Goal: Complete application form

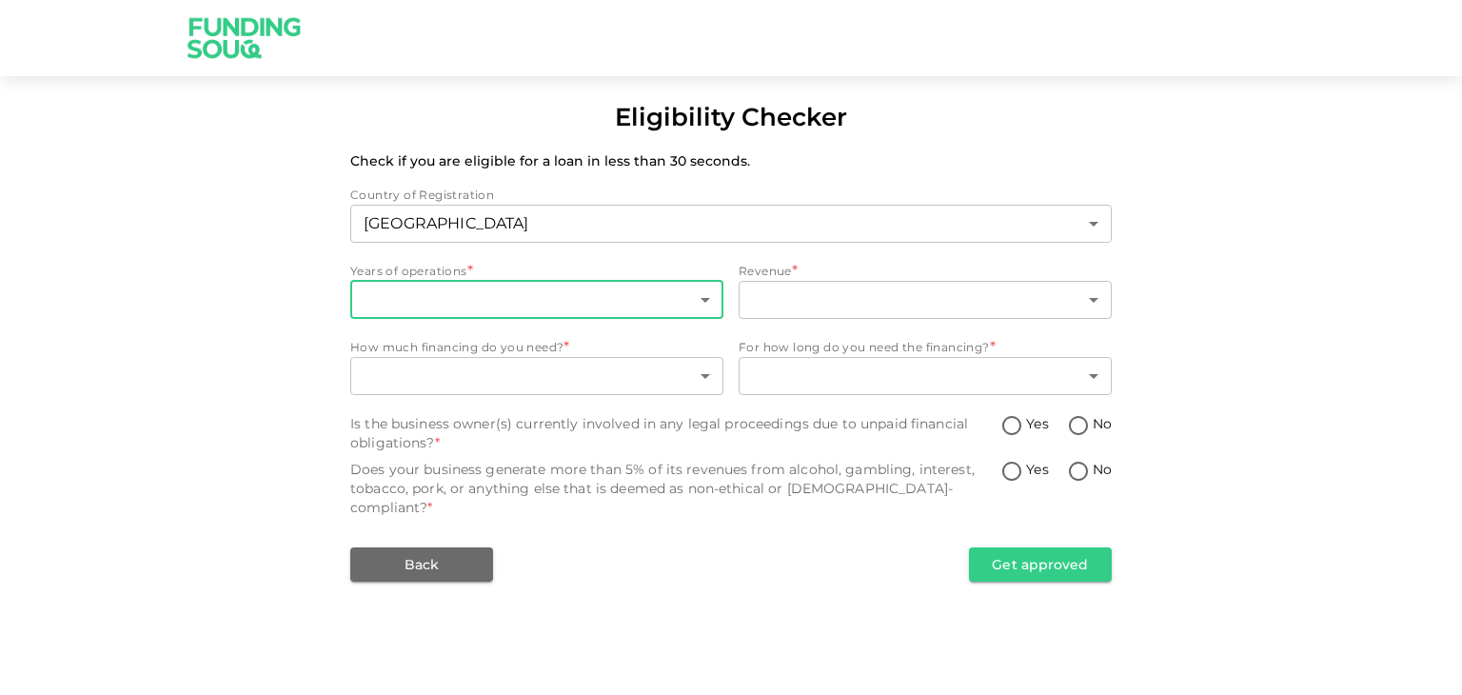
click at [530, 315] on body "Browse Stores Add to MyUS cart X Close YOU CAN SHOP HERE! Find the product you …" at bounding box center [731, 347] width 1462 height 695
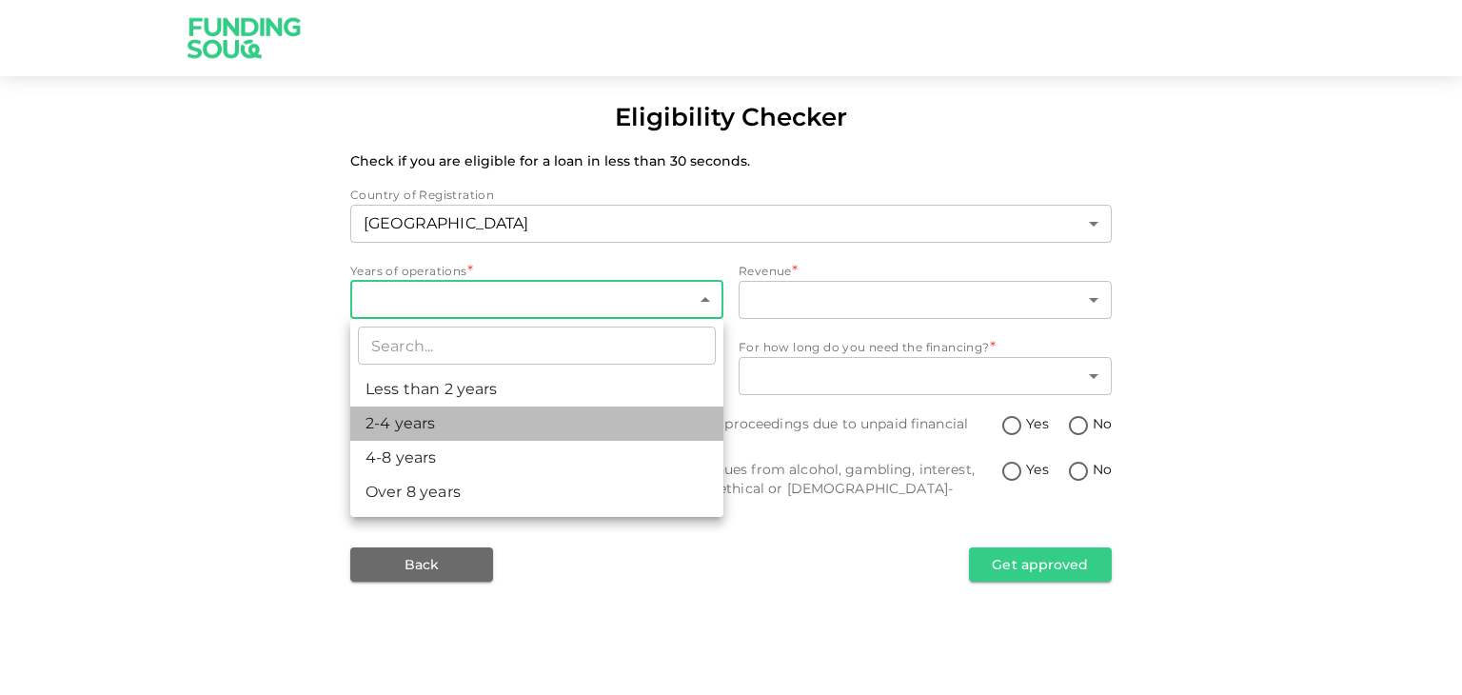
click at [447, 425] on li "2-4 years" at bounding box center [536, 423] width 373 height 34
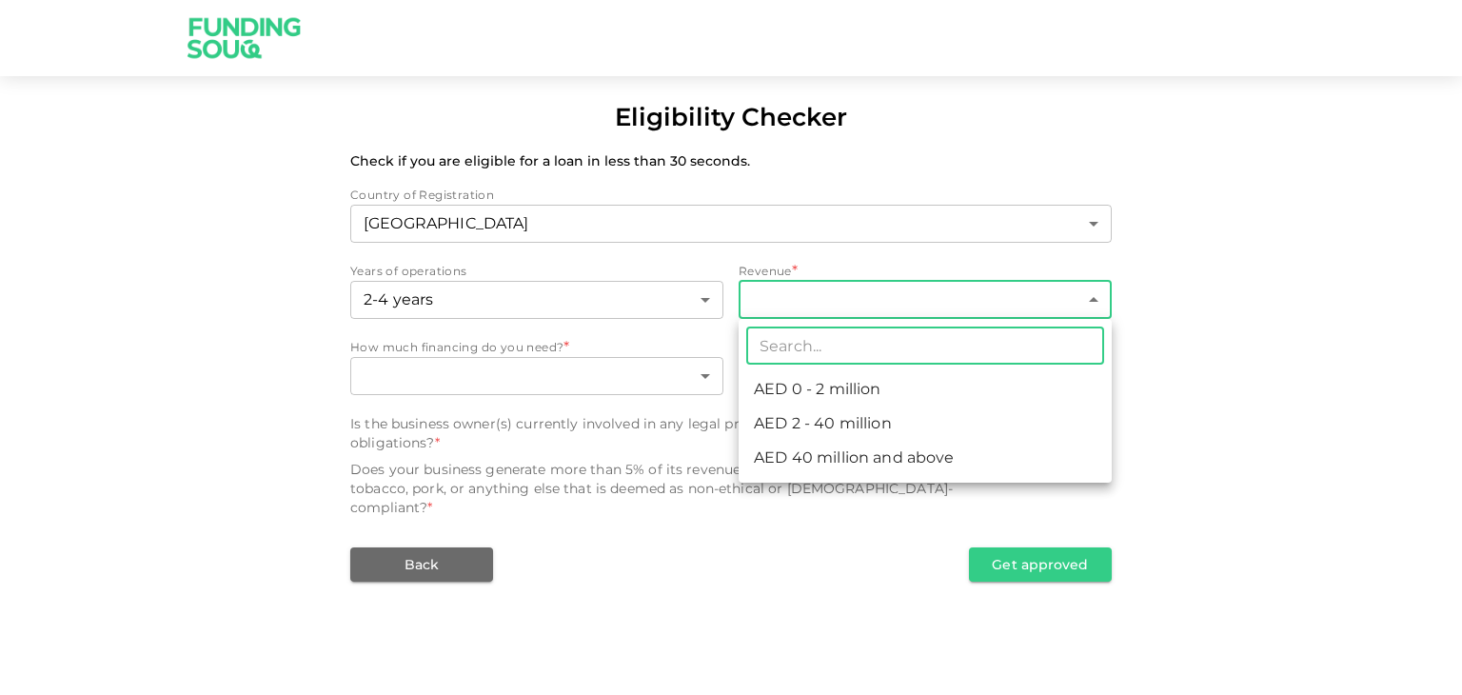
click at [838, 313] on body "Browse Stores Add to MyUS cart X Close YOU CAN SHOP HERE! Find the product you …" at bounding box center [731, 347] width 1462 height 695
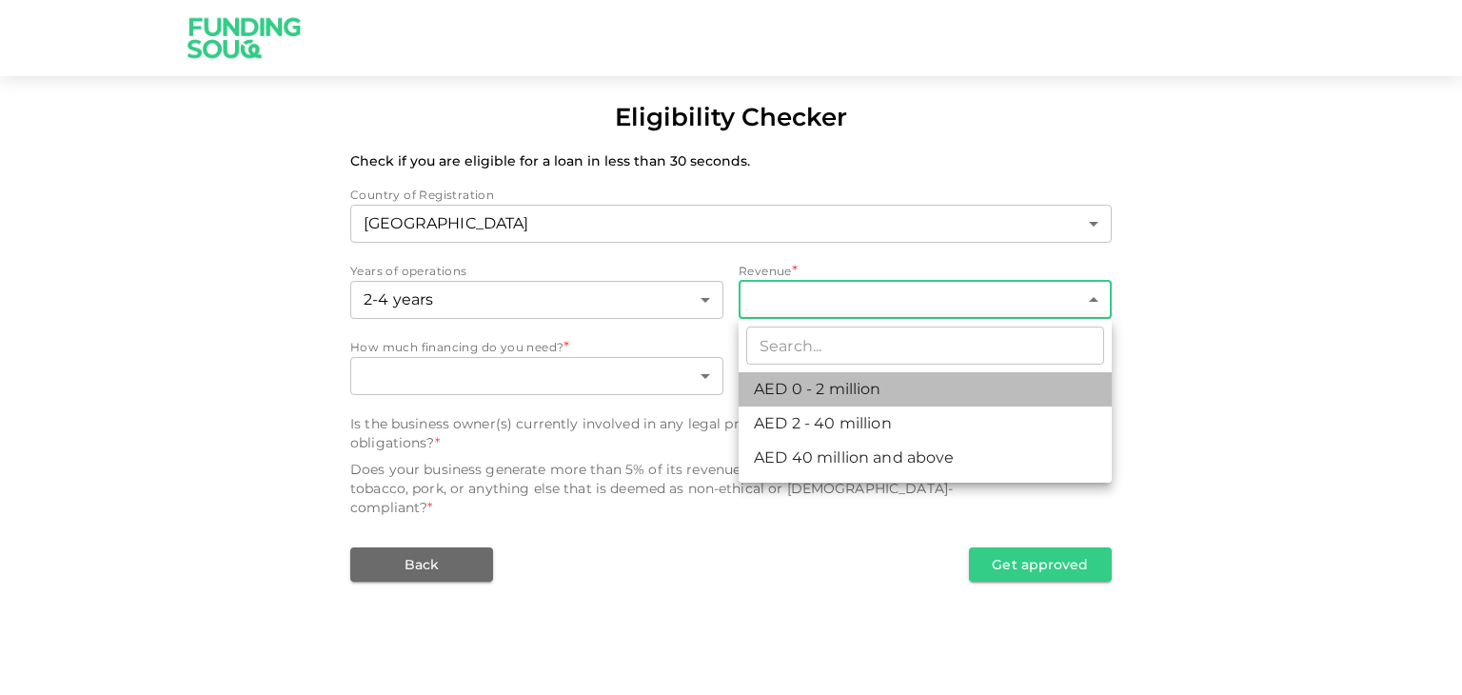
click at [838, 391] on li "AED 0 - 2 million" at bounding box center [925, 389] width 373 height 34
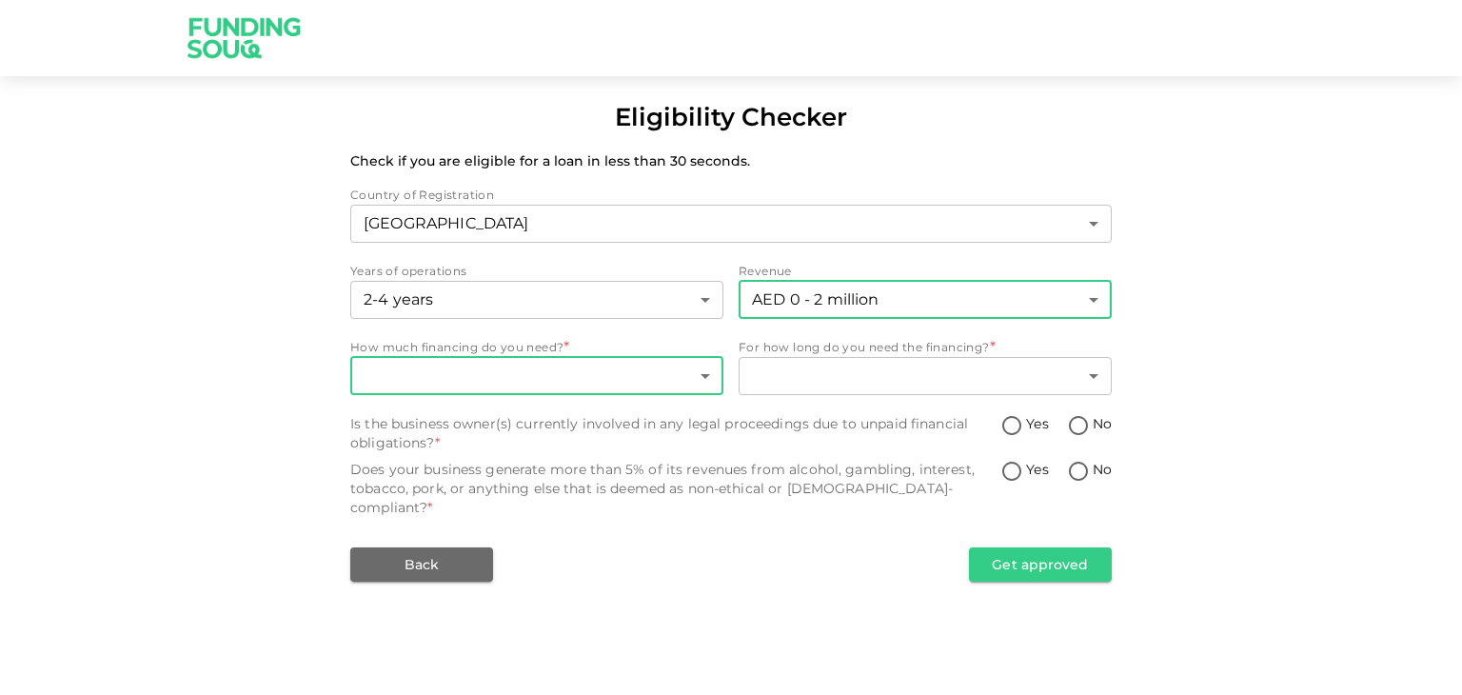
click at [571, 370] on body "Browse Stores Add to MyUS cart X Close YOU CAN SHOP HERE! Find the product you …" at bounding box center [731, 347] width 1462 height 695
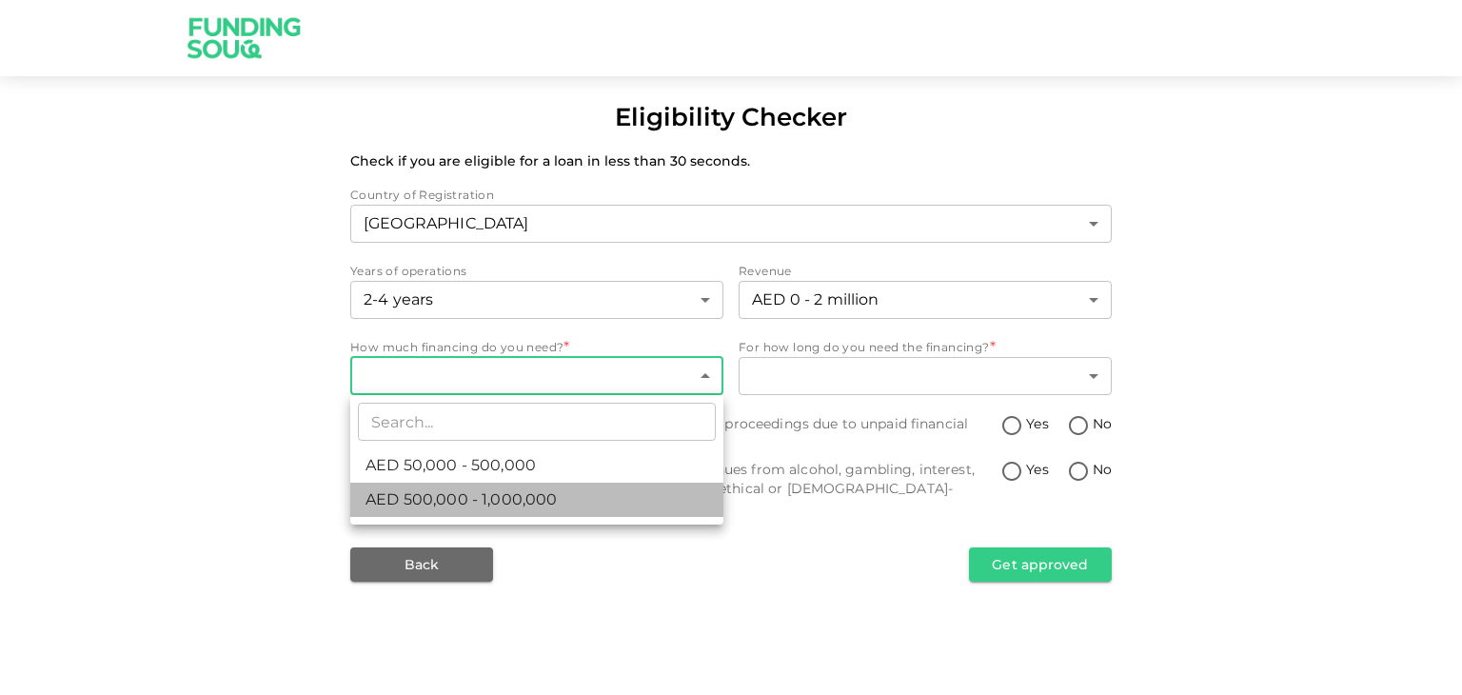
click at [522, 502] on span "AED 500,000 - 1,000,000" at bounding box center [461, 499] width 191 height 23
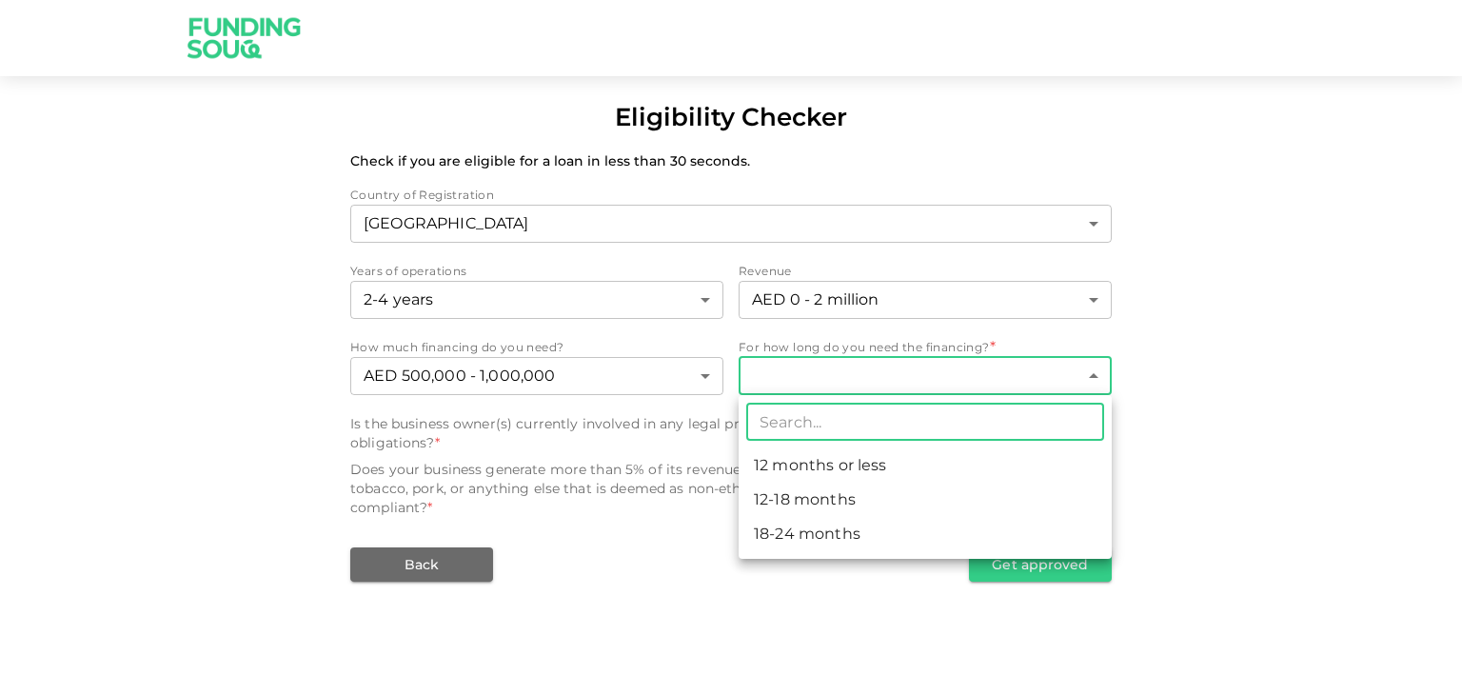
click at [820, 381] on body "Browse Stores Add to MyUS cart X Close YOU CAN SHOP HERE! Find the product you …" at bounding box center [731, 347] width 1462 height 695
click at [829, 468] on li "12 months or less" at bounding box center [925, 465] width 373 height 34
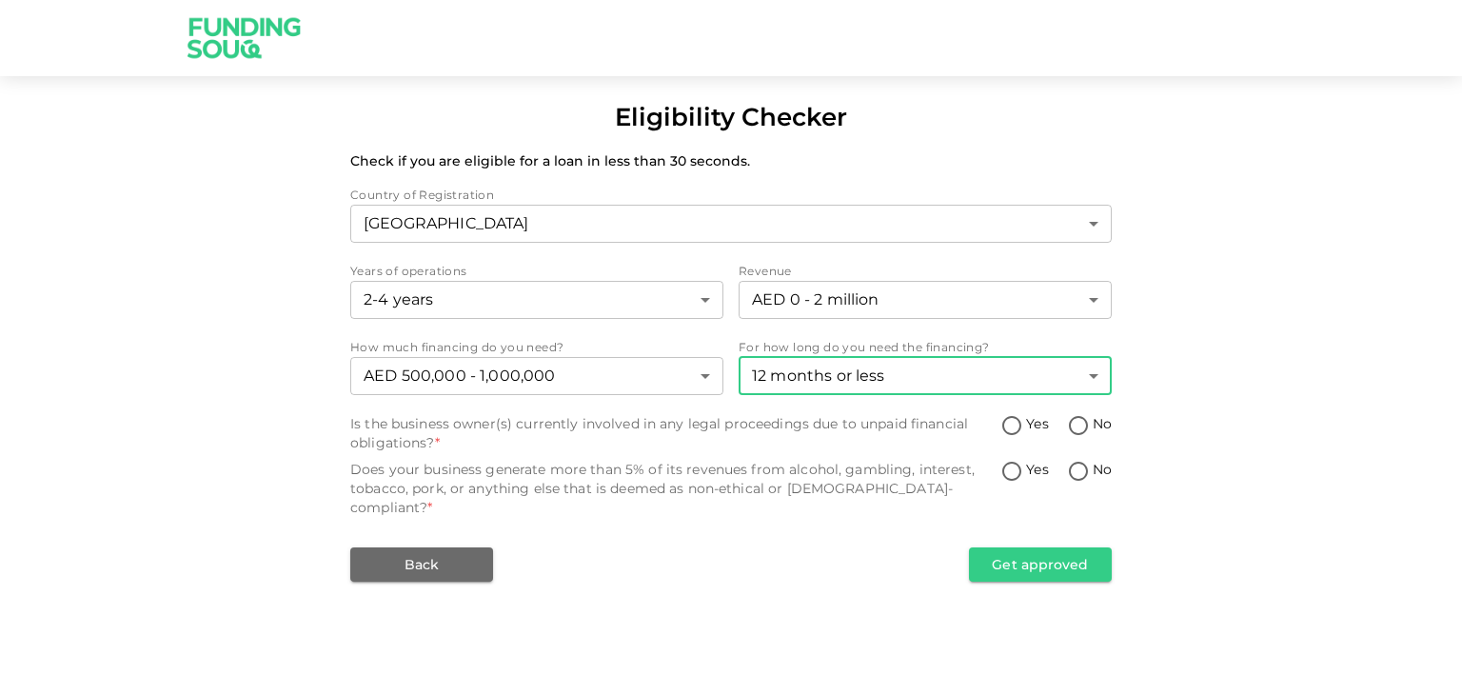
click at [1086, 426] on input "No" at bounding box center [1078, 427] width 29 height 26
radio input "true"
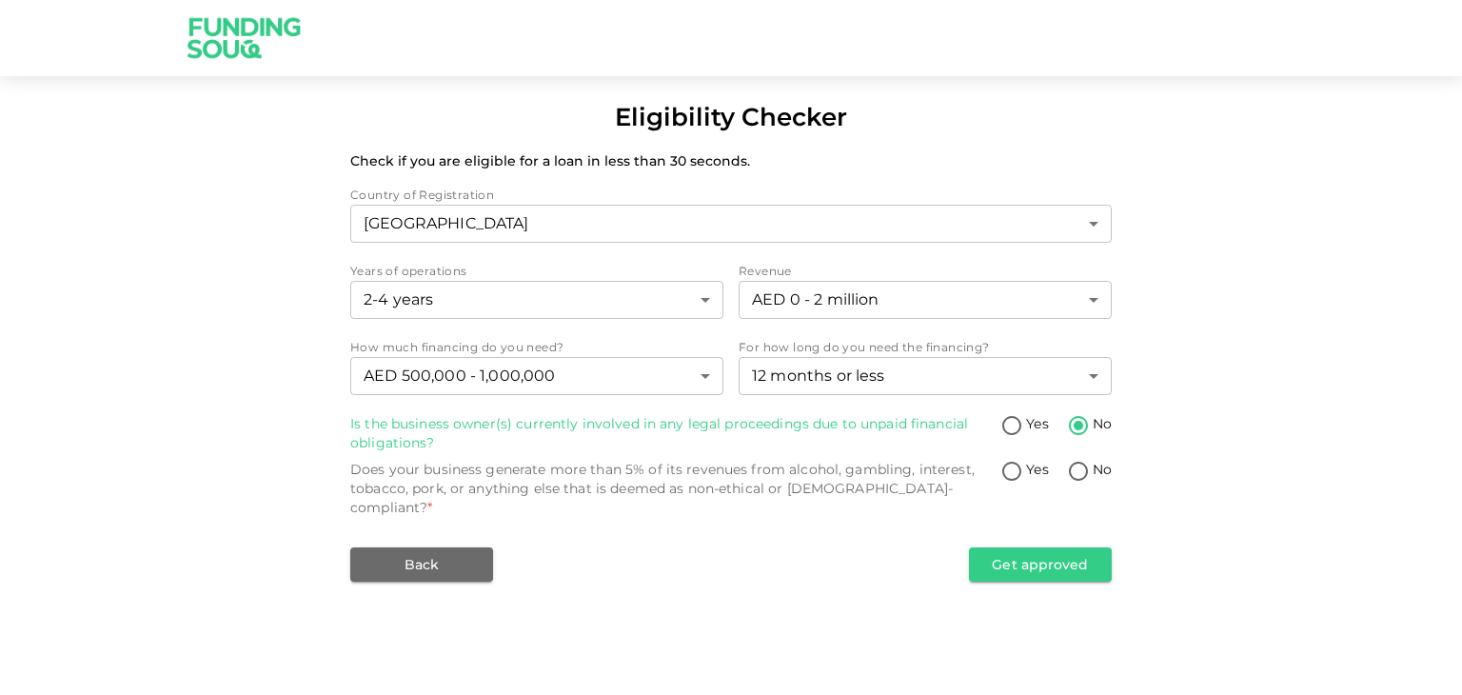
click at [1079, 472] on input "No" at bounding box center [1078, 473] width 29 height 26
radio input "true"
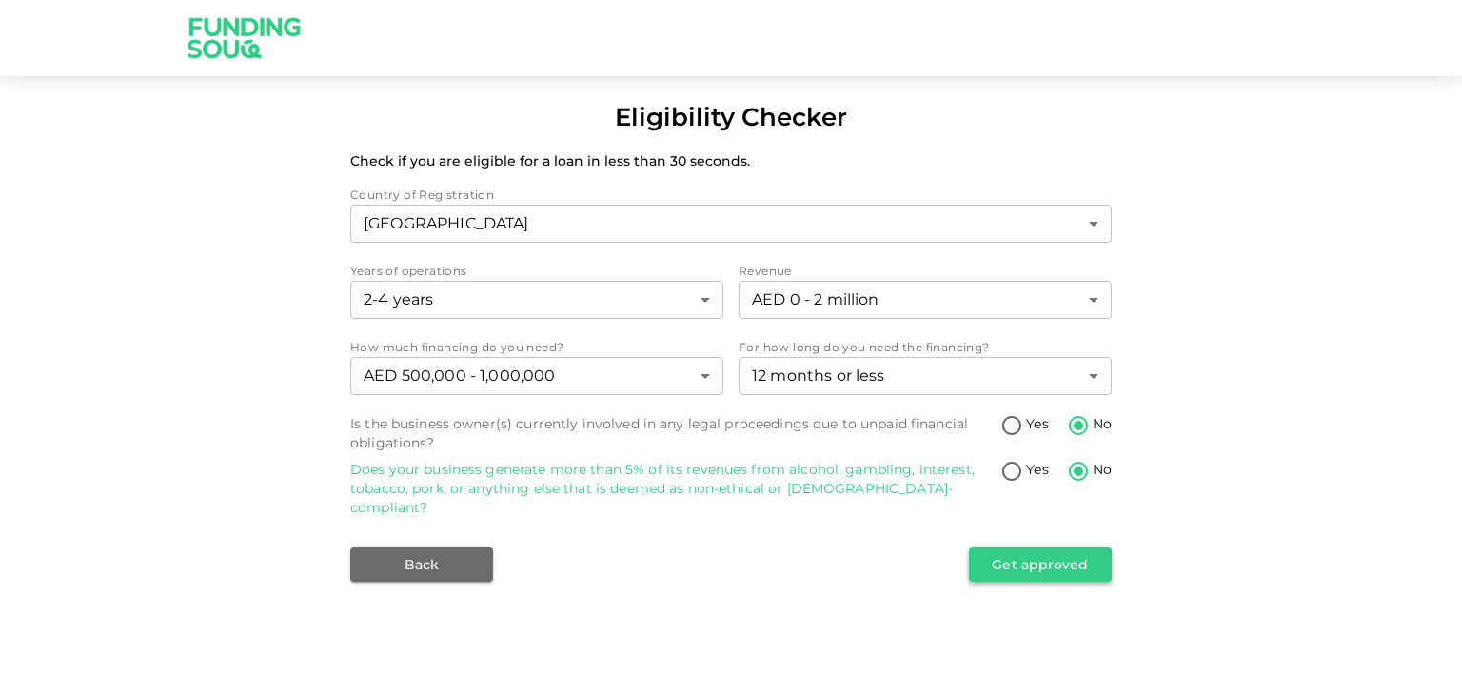
click at [1054, 547] on button "Get approved" at bounding box center [1040, 564] width 143 height 34
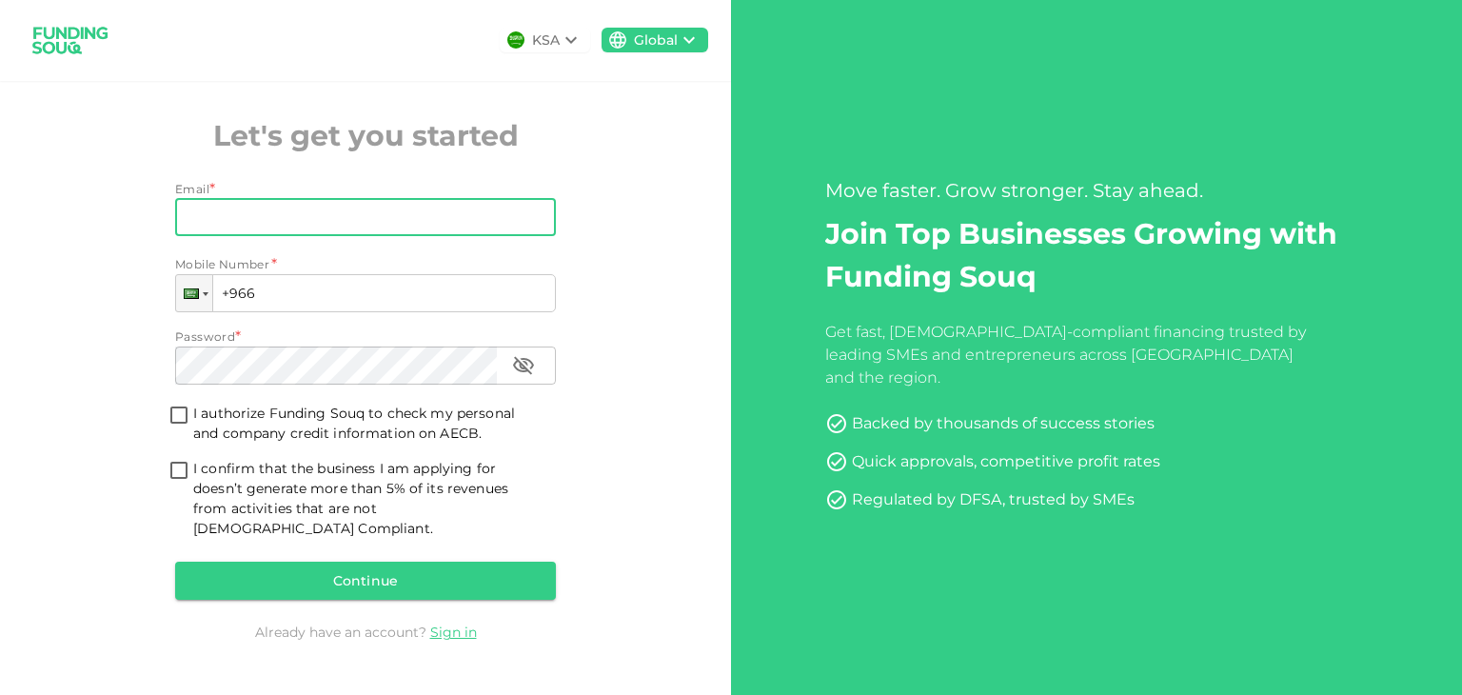
click at [311, 220] on input "Email" at bounding box center [355, 217] width 360 height 38
type input "[EMAIL_ADDRESS][DOMAIN_NAME]"
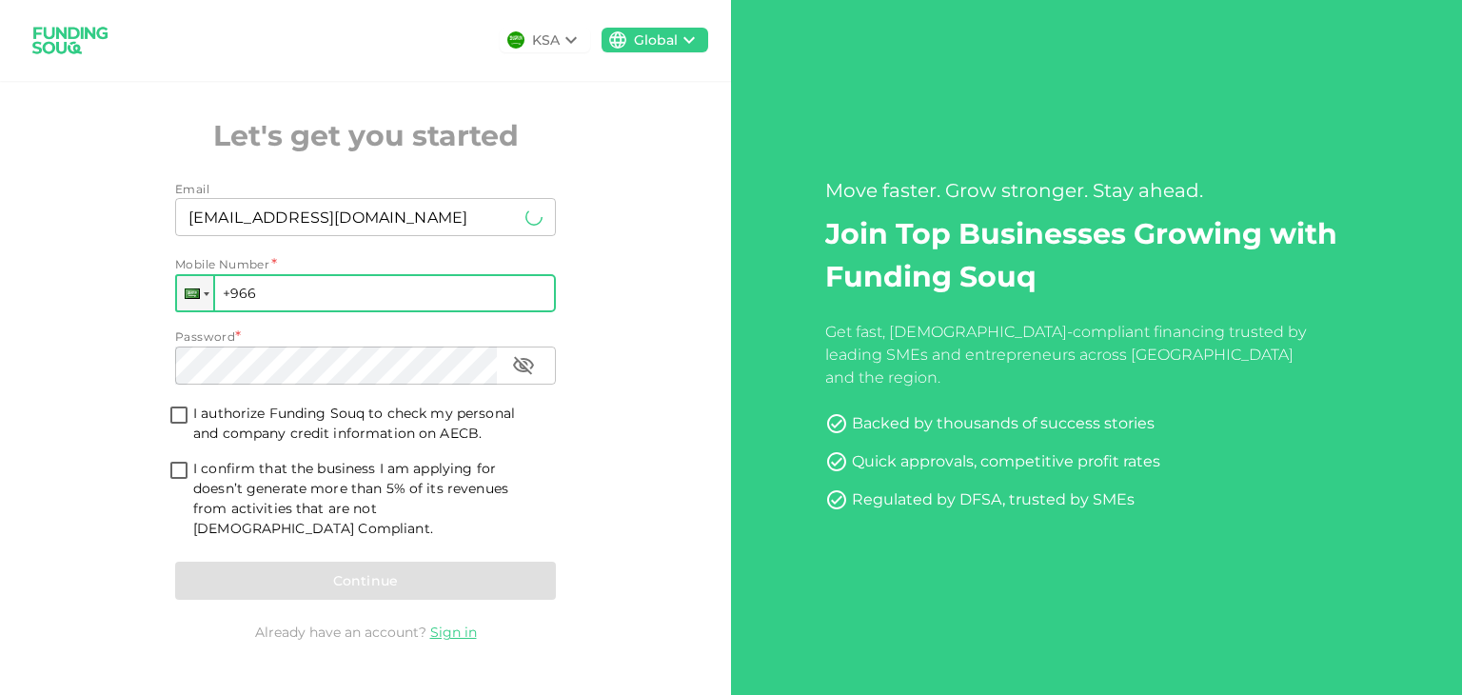
click at [316, 312] on input "+966" at bounding box center [365, 293] width 381 height 38
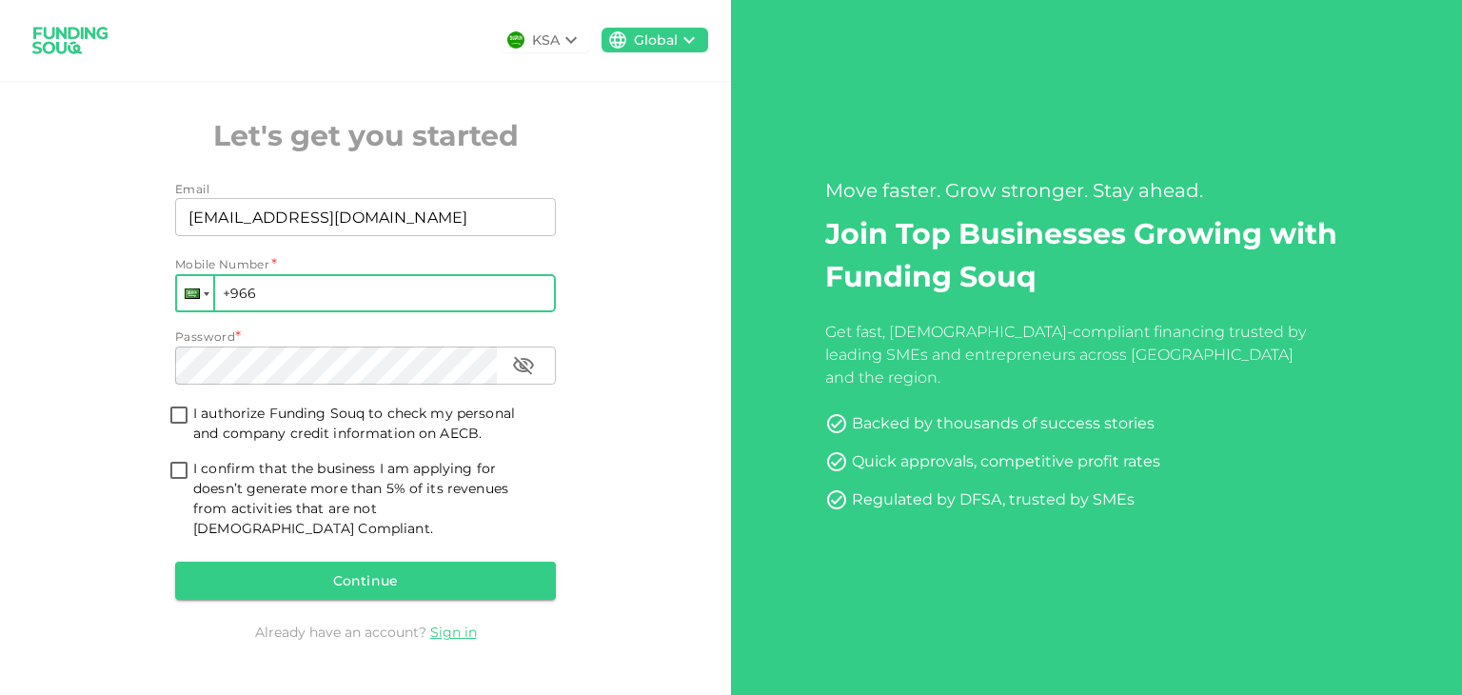
click at [207, 307] on div at bounding box center [195, 293] width 36 height 34
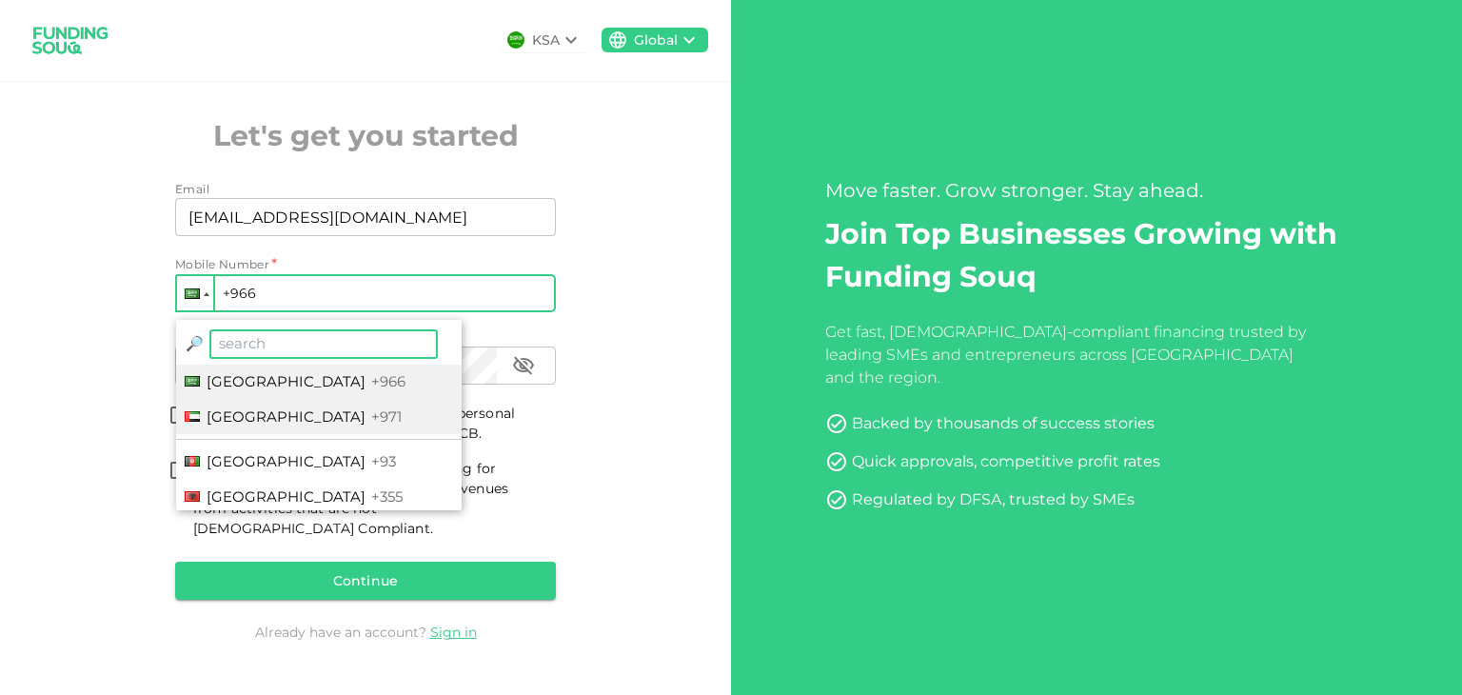
click at [253, 425] on span "[GEOGRAPHIC_DATA]" at bounding box center [286, 416] width 159 height 18
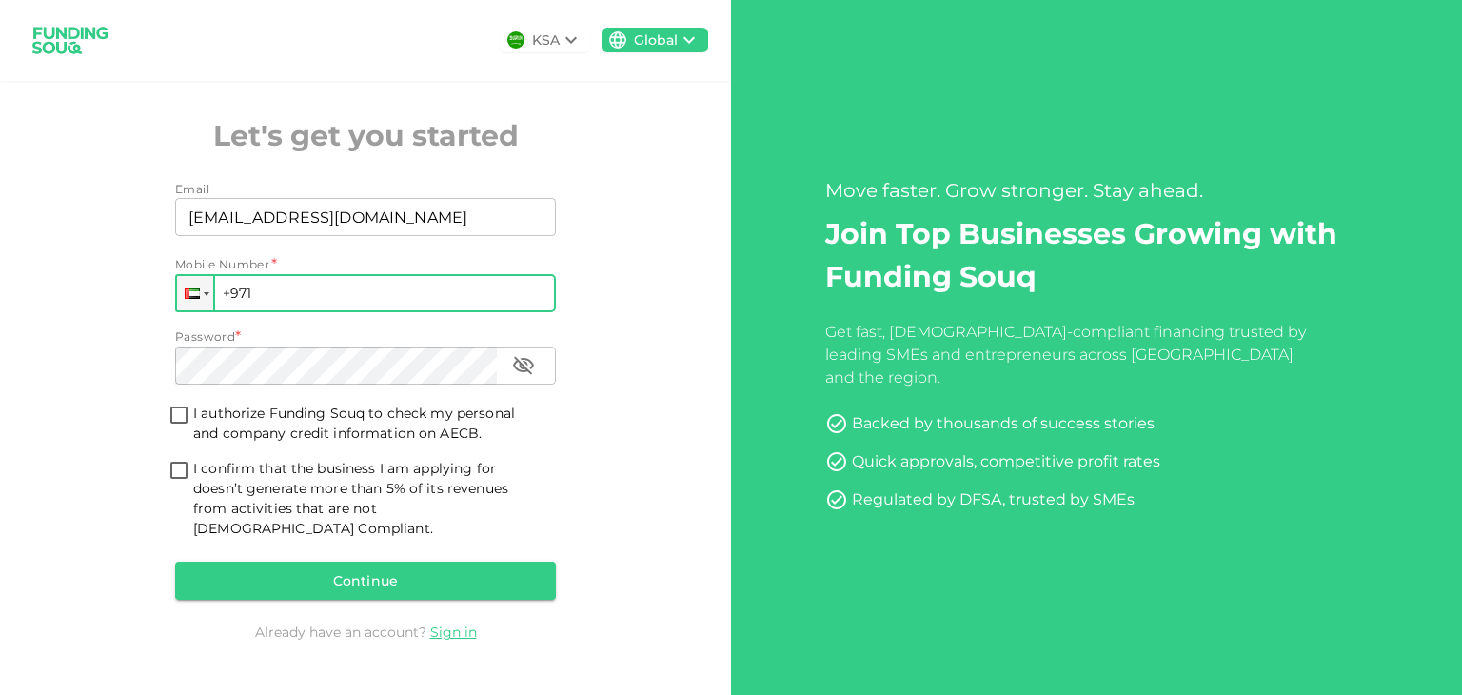
click at [306, 297] on input "+966" at bounding box center [365, 293] width 381 height 38
type input "[PHONE_NUMBER]"
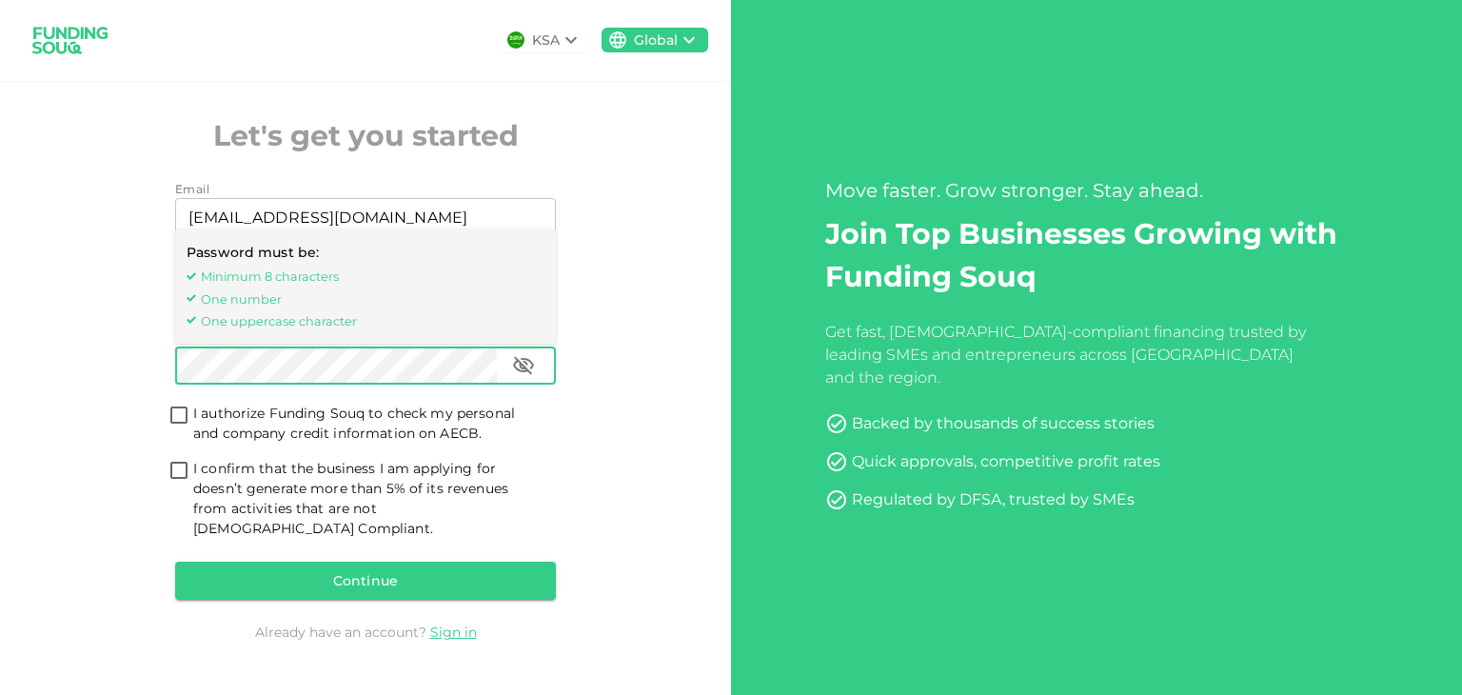
click at [522, 376] on icon "button" at bounding box center [523, 365] width 23 height 23
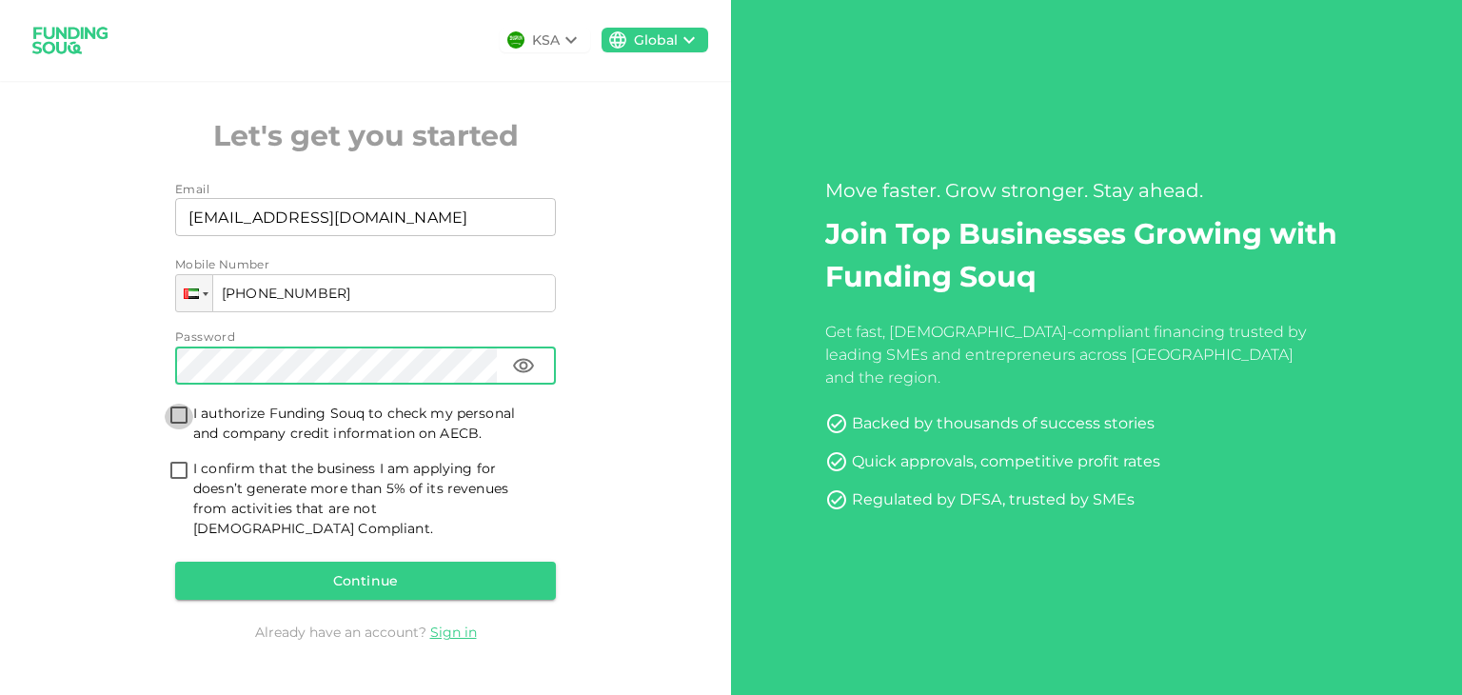
click at [176, 420] on input "I authorize Funding Souq to check my personal and company credit information on…" at bounding box center [179, 417] width 29 height 26
checkbox input "true"
click at [171, 479] on input "I confirm that the business I am applying for doesn’t generate more than 5% of …" at bounding box center [179, 472] width 29 height 26
checkbox input "true"
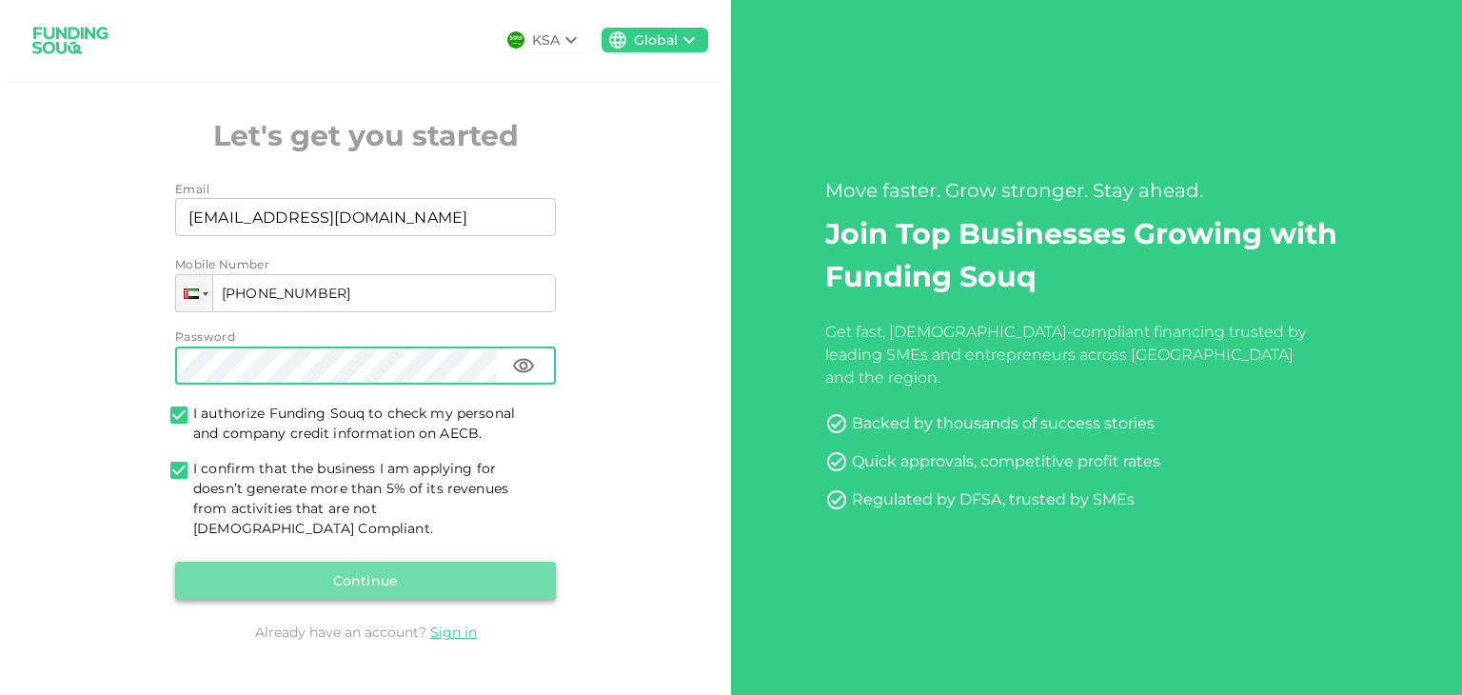
click at [362, 570] on button "Continue" at bounding box center [365, 581] width 381 height 38
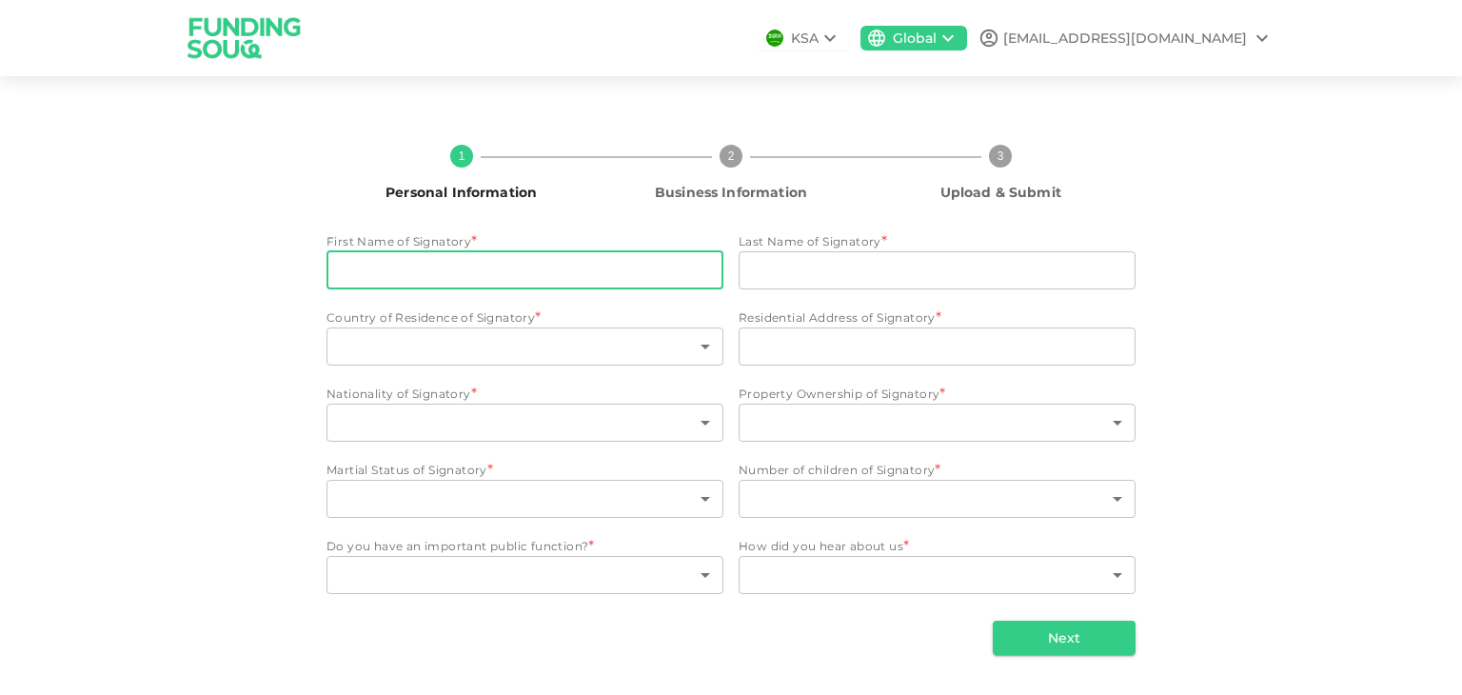
click at [489, 265] on input "First Name of Signatory" at bounding box center [524, 270] width 397 height 38
type input "[PERSON_NAME]"
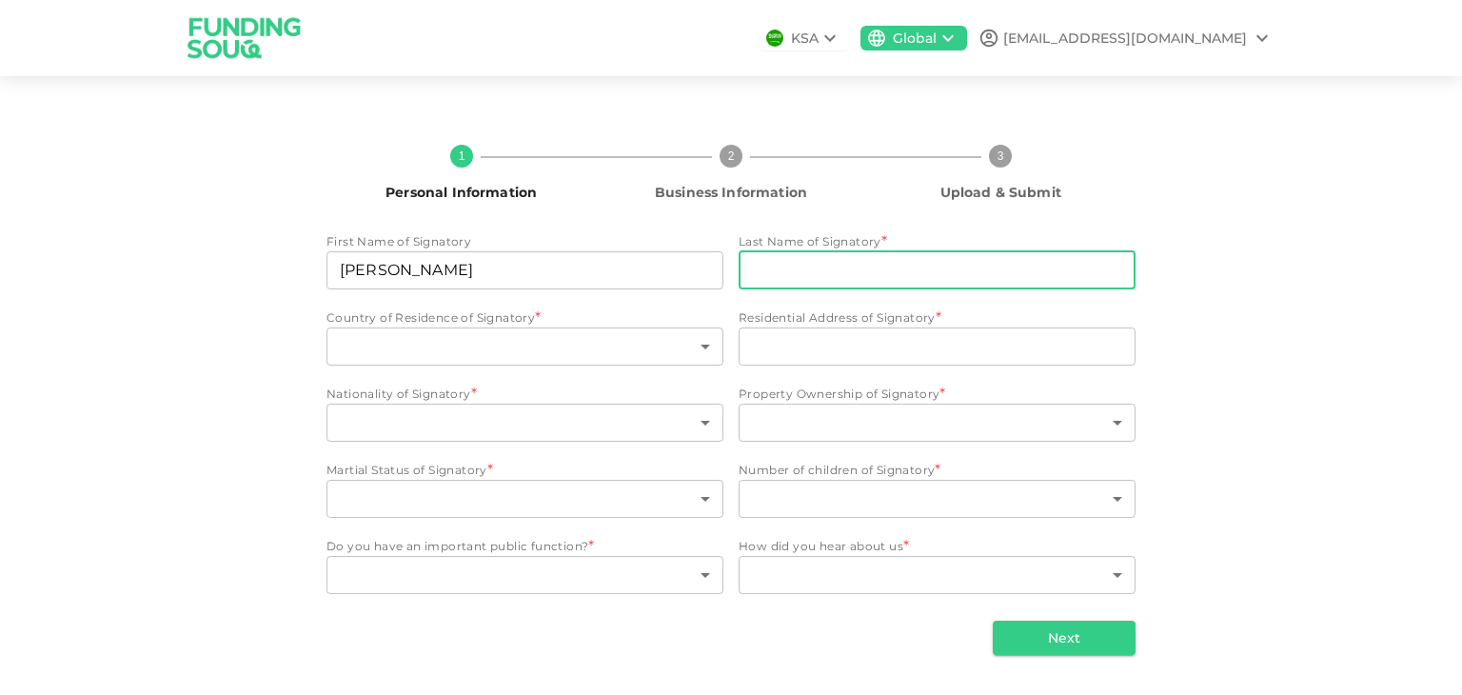
click at [773, 267] on input "Last Name of Signatory" at bounding box center [937, 270] width 397 height 38
type input "[PERSON_NAME]"
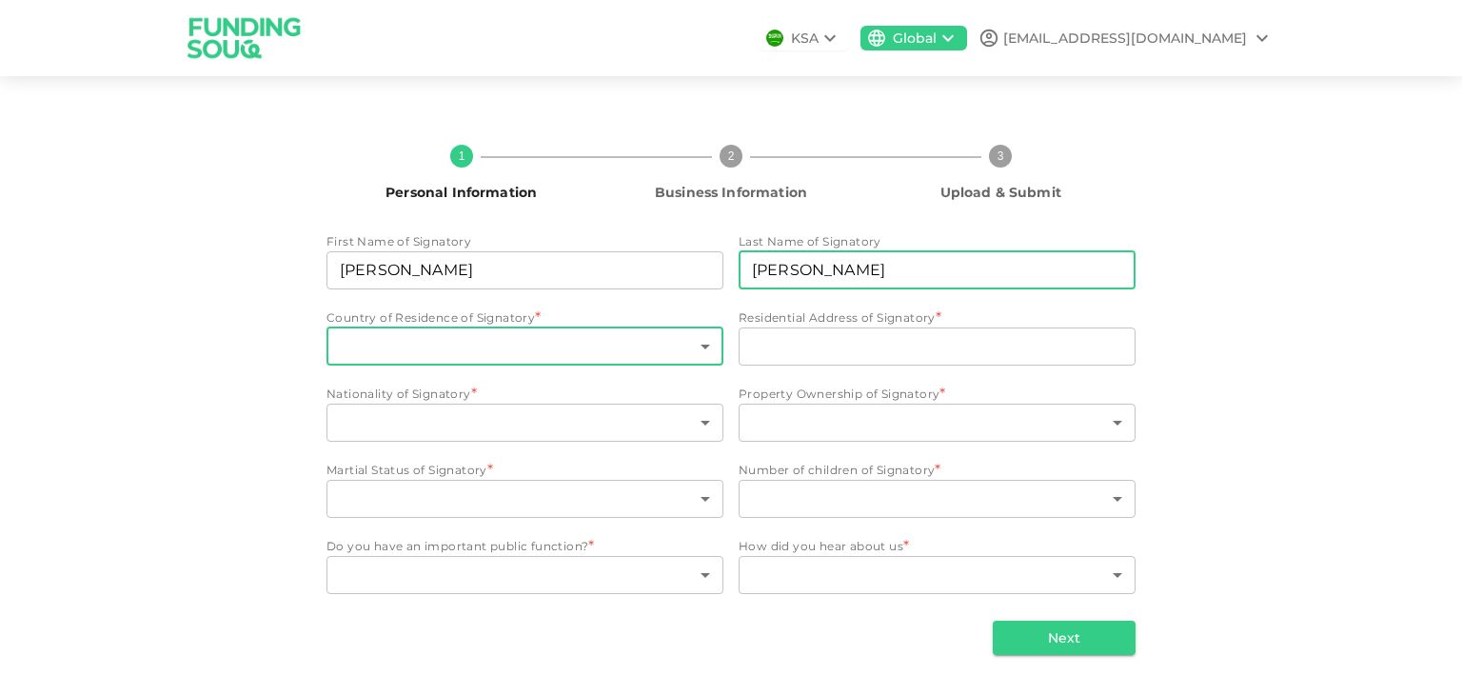
click at [525, 343] on body "Browse Stores Add to MyUS cart X Close YOU CAN SHOP HERE! Find the product you …" at bounding box center [731, 347] width 1462 height 695
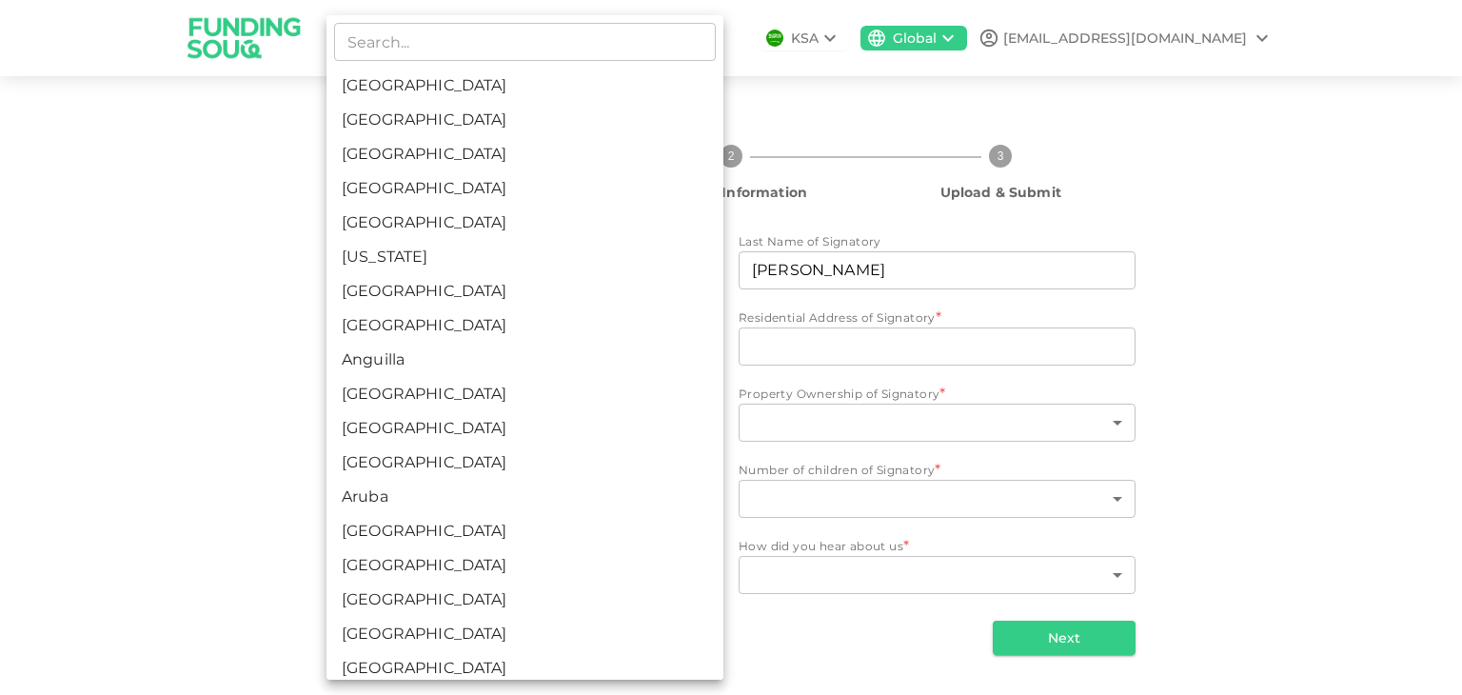
click at [191, 378] on div at bounding box center [731, 347] width 1462 height 695
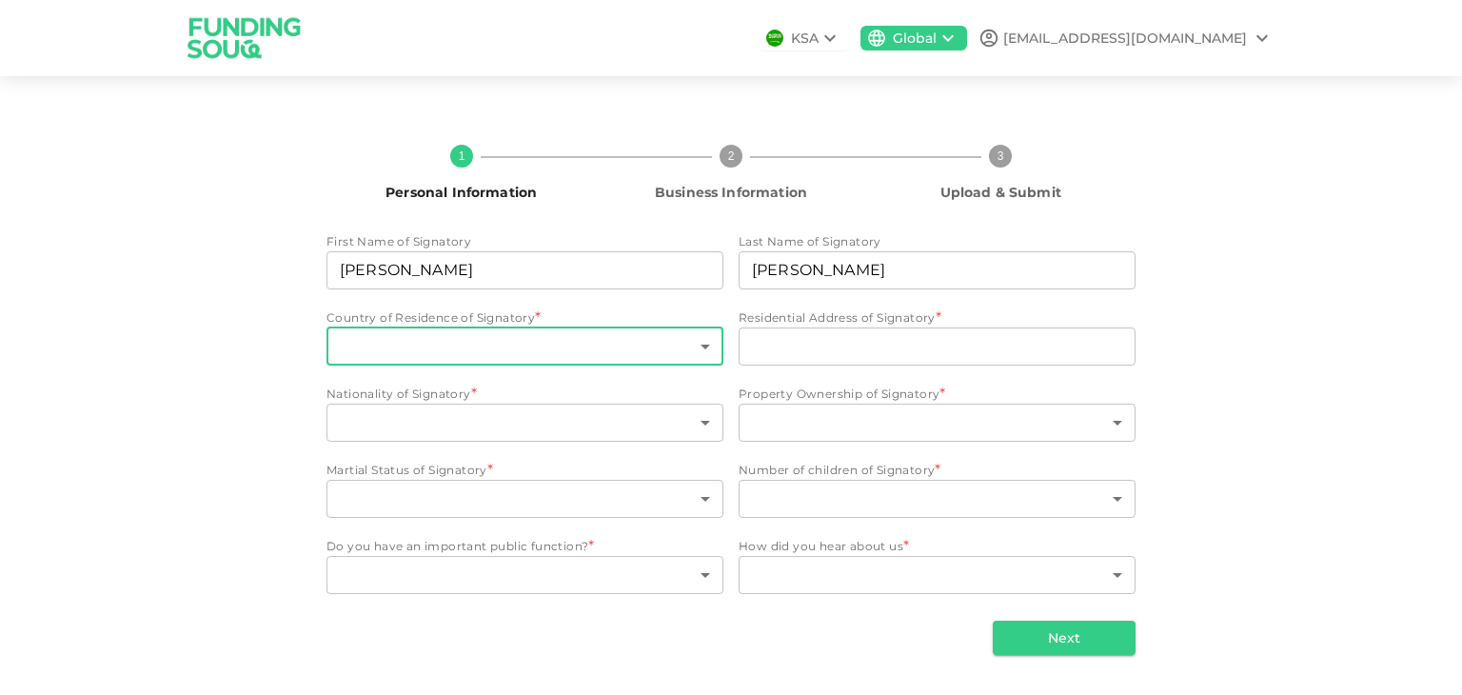
click at [445, 347] on body "Browse Stores Add to MyUS cart X Close YOU CAN SHOP HERE! Find the product you …" at bounding box center [731, 347] width 1462 height 695
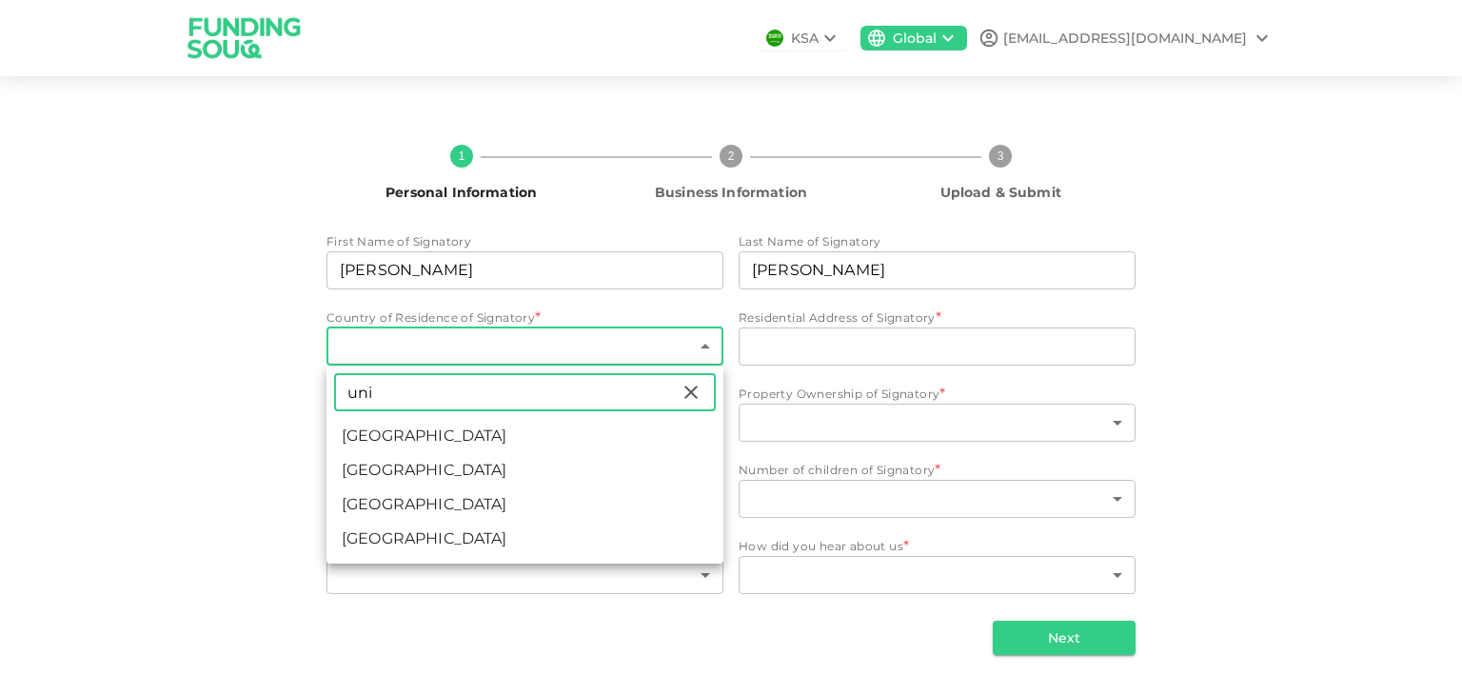
type input "uni"
click at [464, 434] on li "[GEOGRAPHIC_DATA]" at bounding box center [524, 436] width 397 height 34
type input "2"
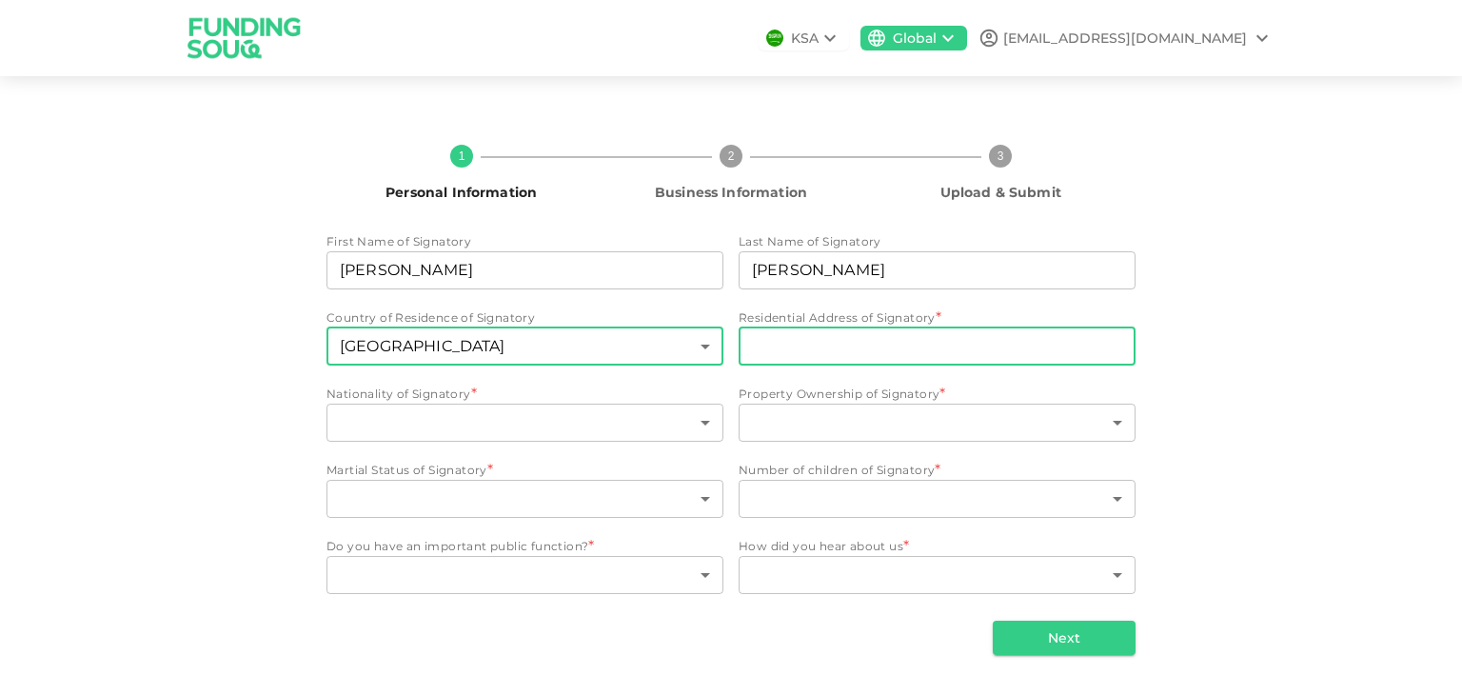
click at [838, 338] on input "Residential Address of Signatory" at bounding box center [937, 346] width 397 height 38
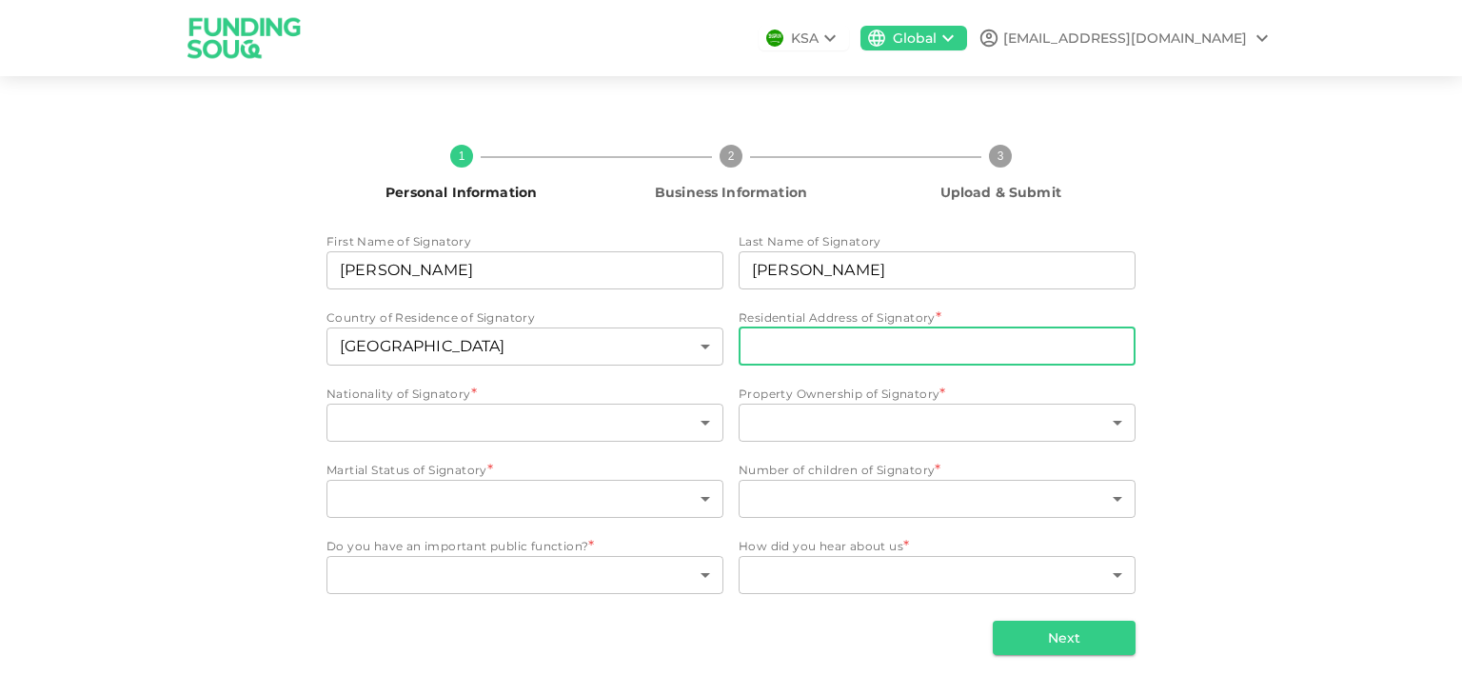
click at [838, 338] on input "Residential Address of Signatory" at bounding box center [937, 346] width 397 height 38
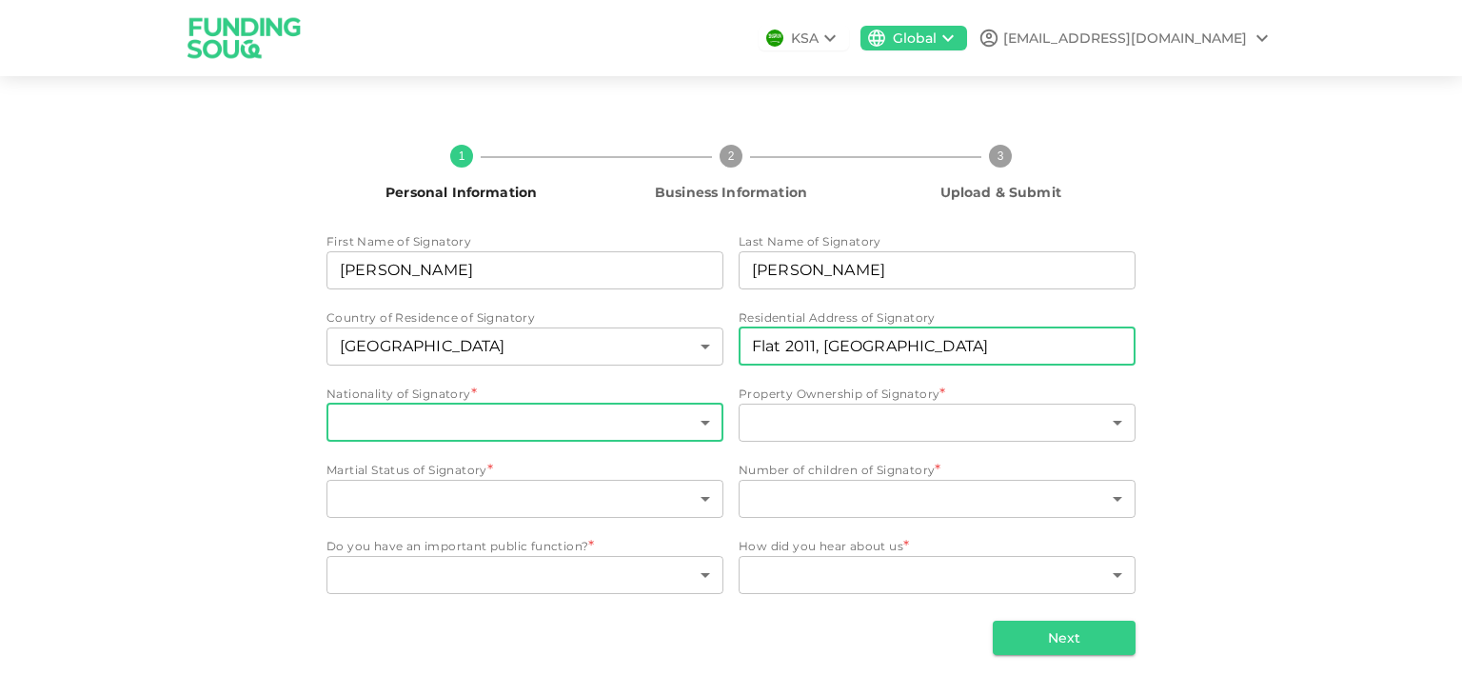
type input "Flat 2011, [GEOGRAPHIC_DATA]"
click at [492, 433] on body "Browse Stores Add to MyUS cart X Close YOU CAN SHOP HERE! Find the product you …" at bounding box center [731, 347] width 1462 height 695
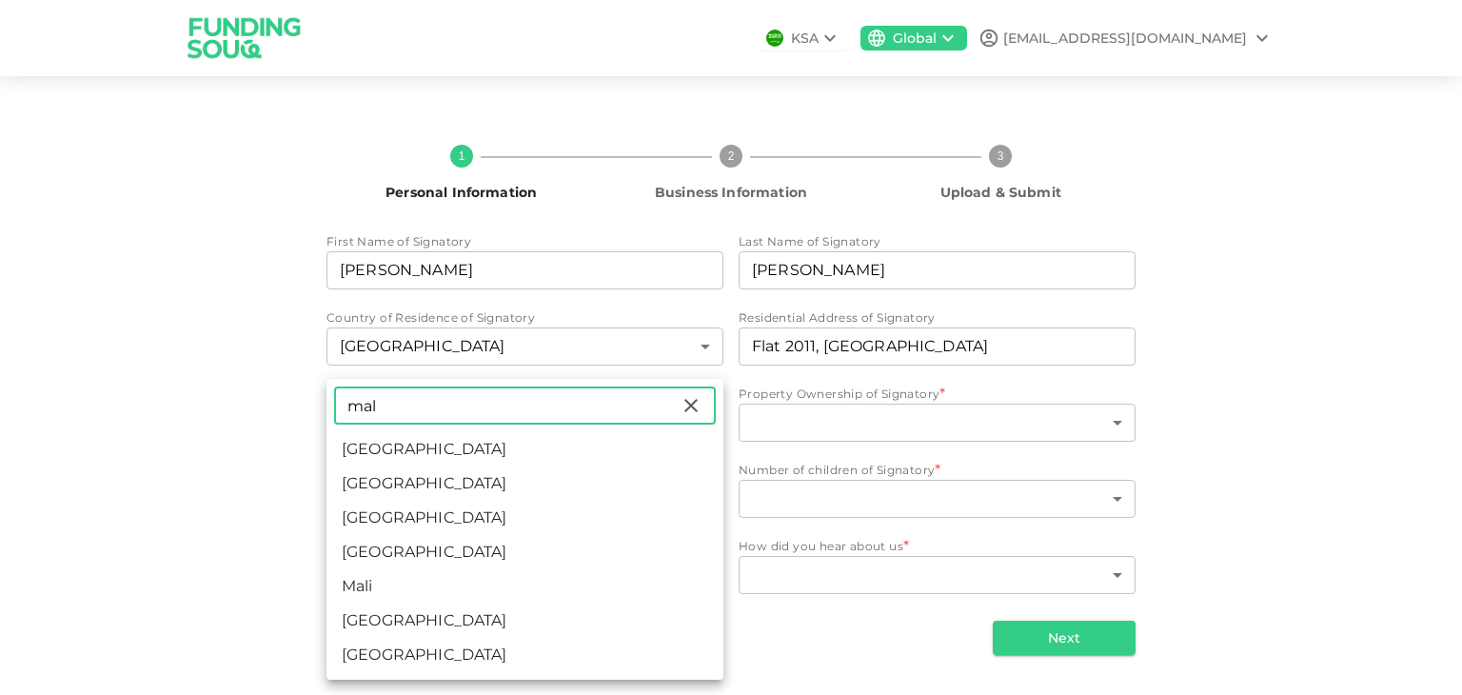
type input "mal"
click at [403, 548] on li "[GEOGRAPHIC_DATA]" at bounding box center [524, 552] width 397 height 34
type input "116"
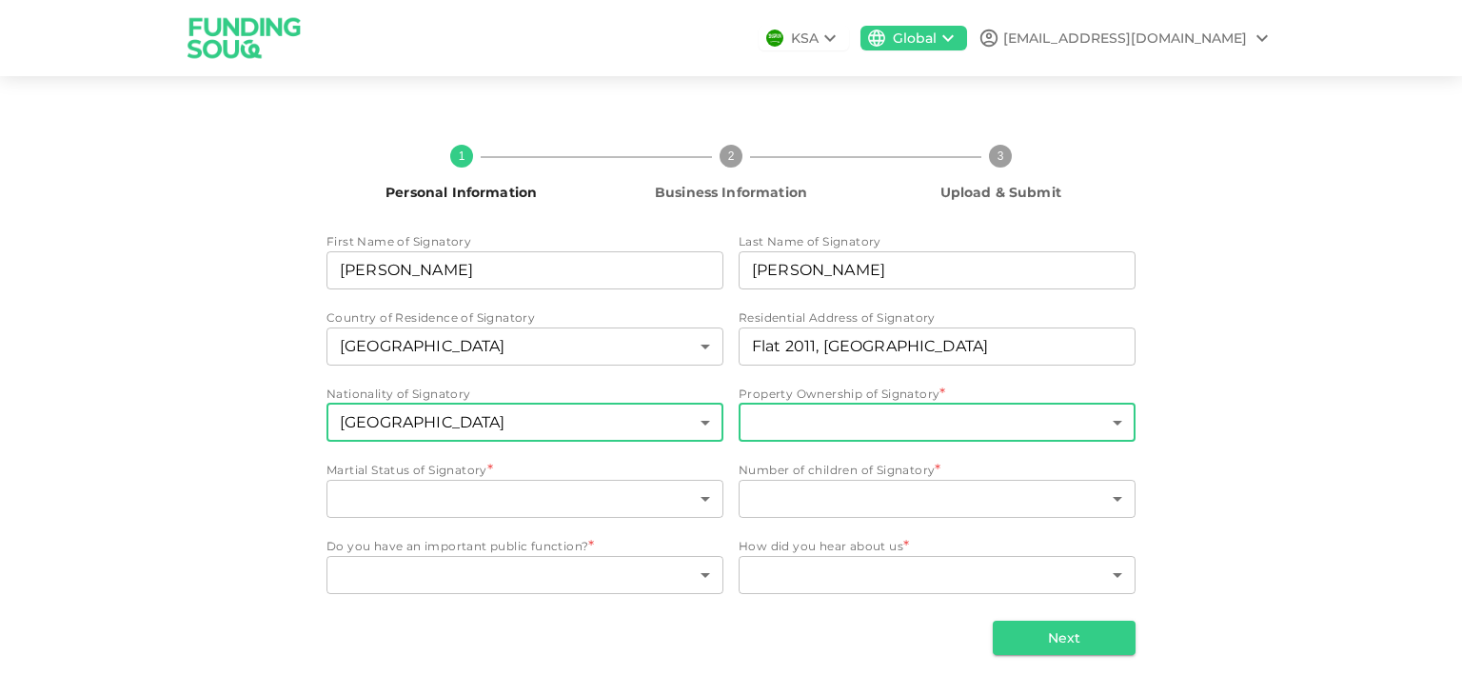
click at [827, 430] on body "Browse Stores Add to MyUS cart X Close YOU CAN SHOP HERE! Find the product you …" at bounding box center [731, 347] width 1462 height 695
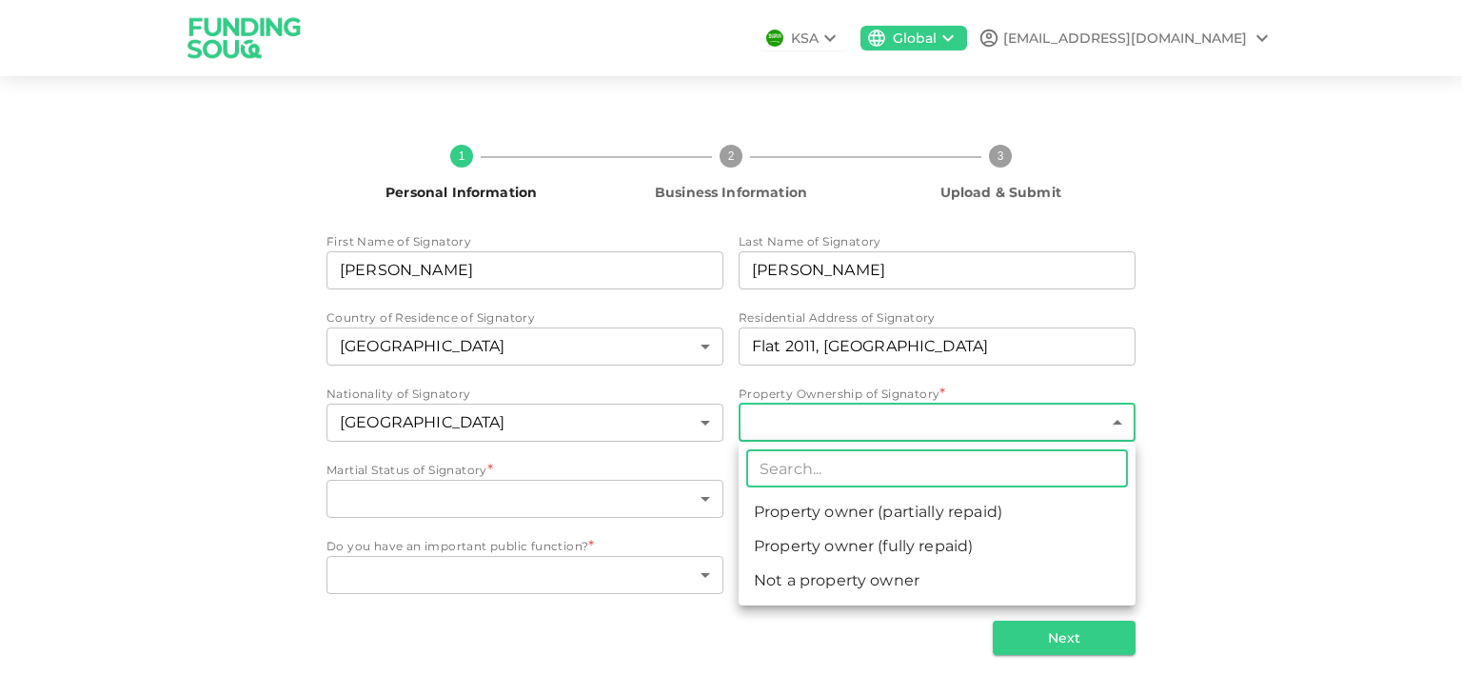
click at [853, 585] on li "Not a property owner" at bounding box center [937, 580] width 397 height 34
type input "3"
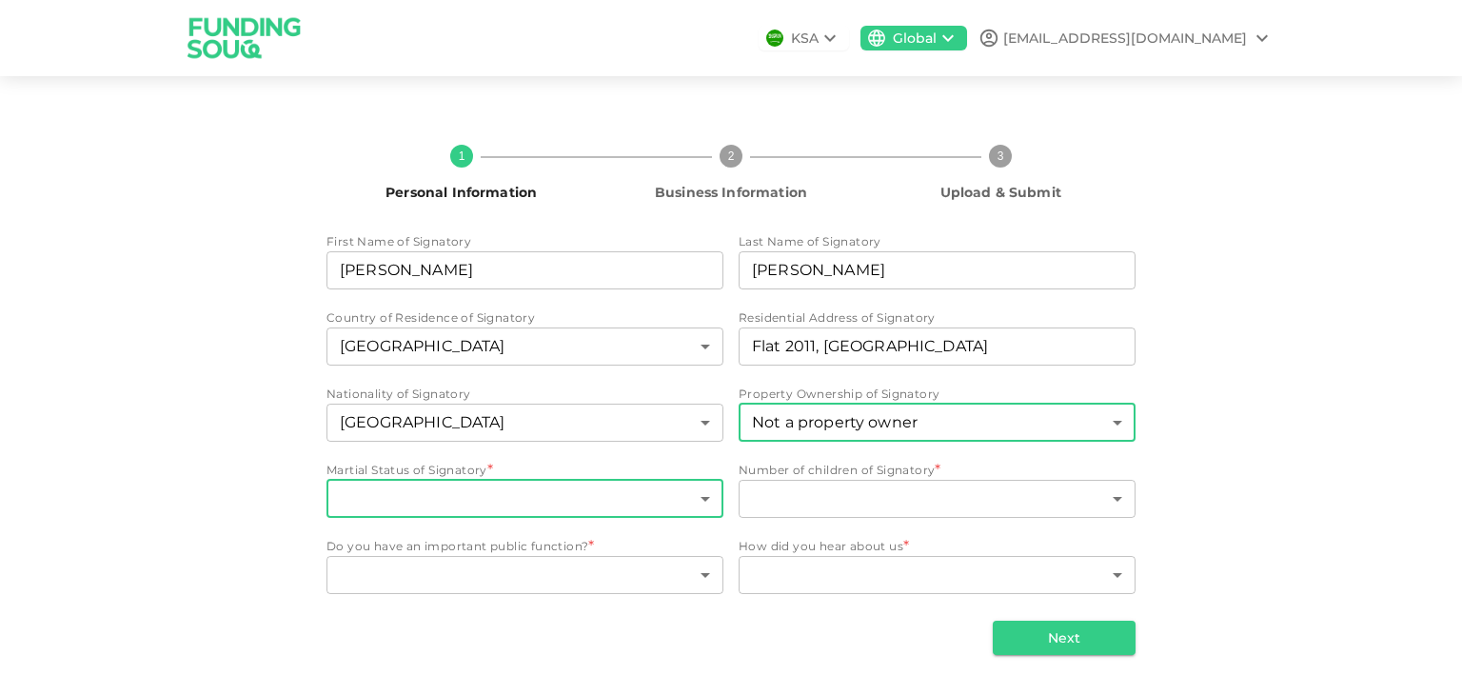
click at [520, 510] on body "Browse Stores Add to MyUS cart X Close YOU CAN SHOP HERE! Find the product you …" at bounding box center [731, 347] width 1462 height 695
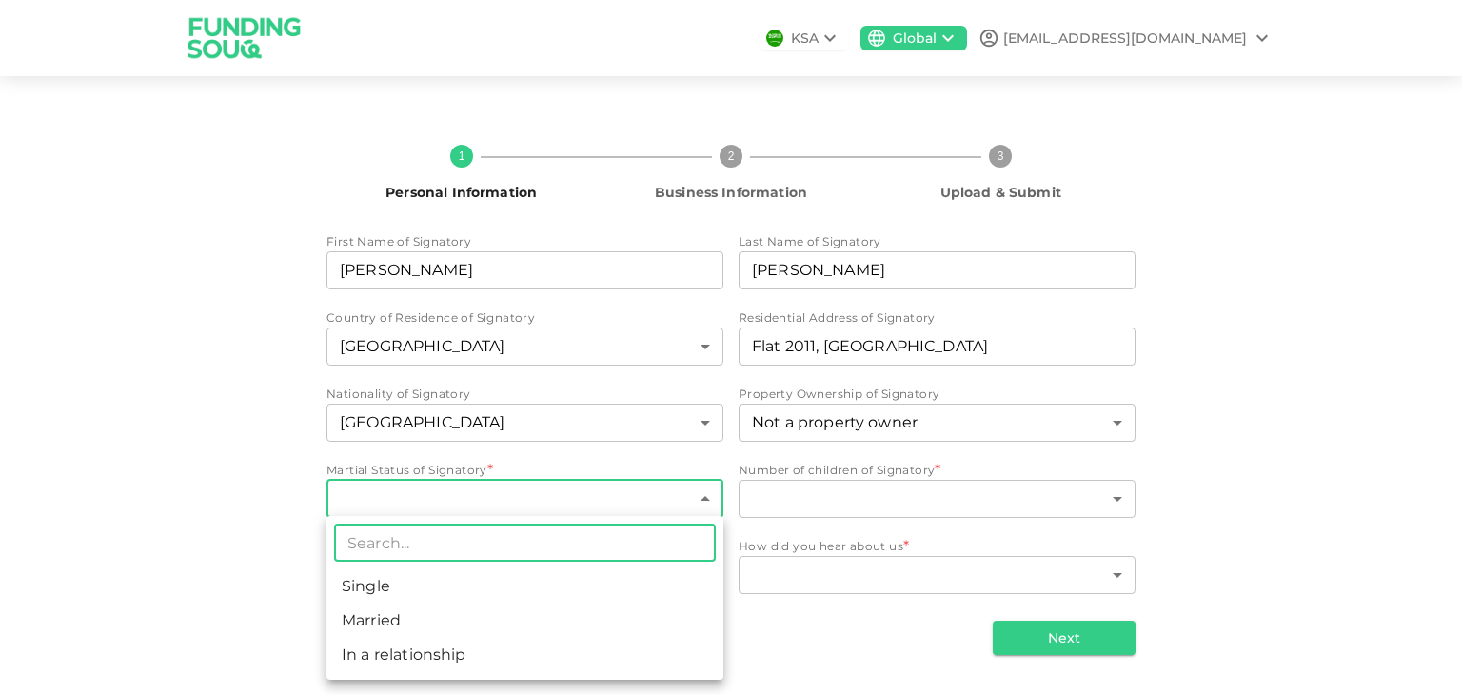
click at [437, 622] on li "Married" at bounding box center [524, 620] width 397 height 34
type input "2"
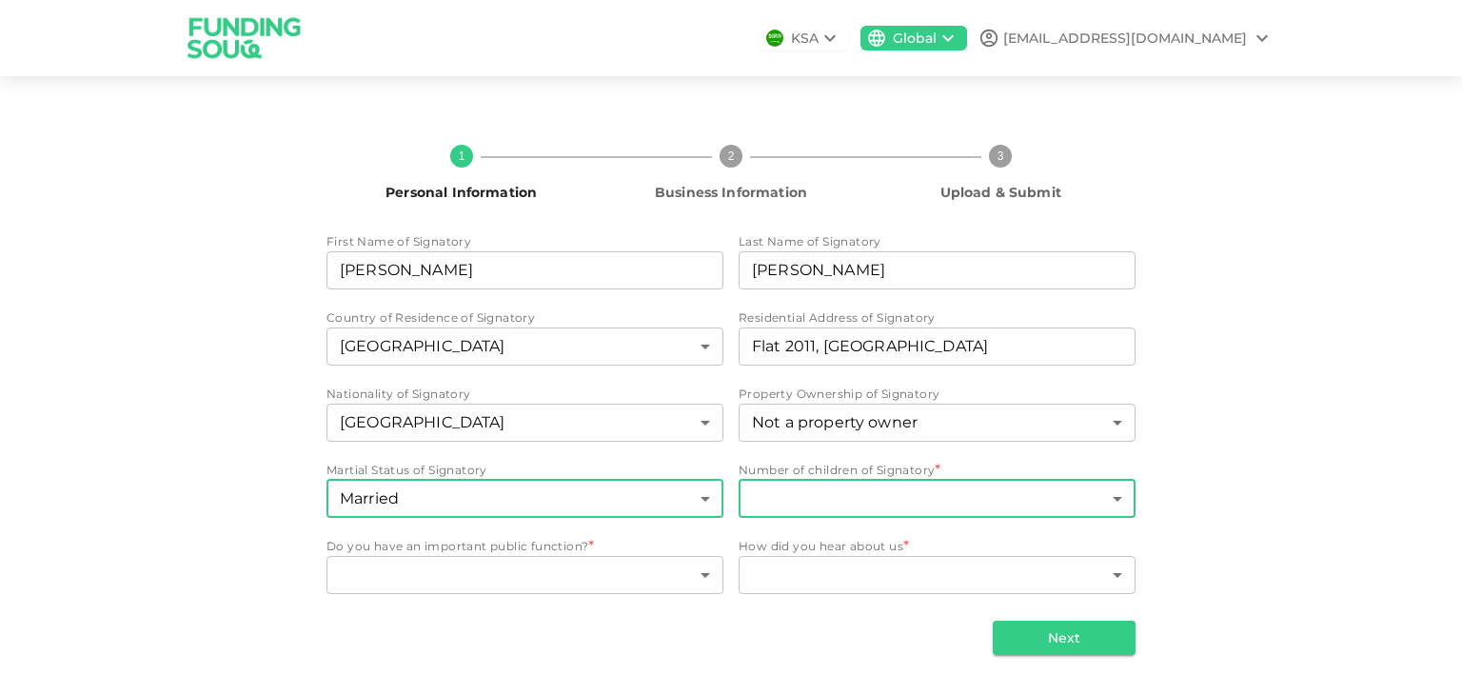
click at [848, 501] on body "Browse Stores Add to MyUS cart X Close YOU CAN SHOP HERE! Find the product you …" at bounding box center [731, 347] width 1462 height 695
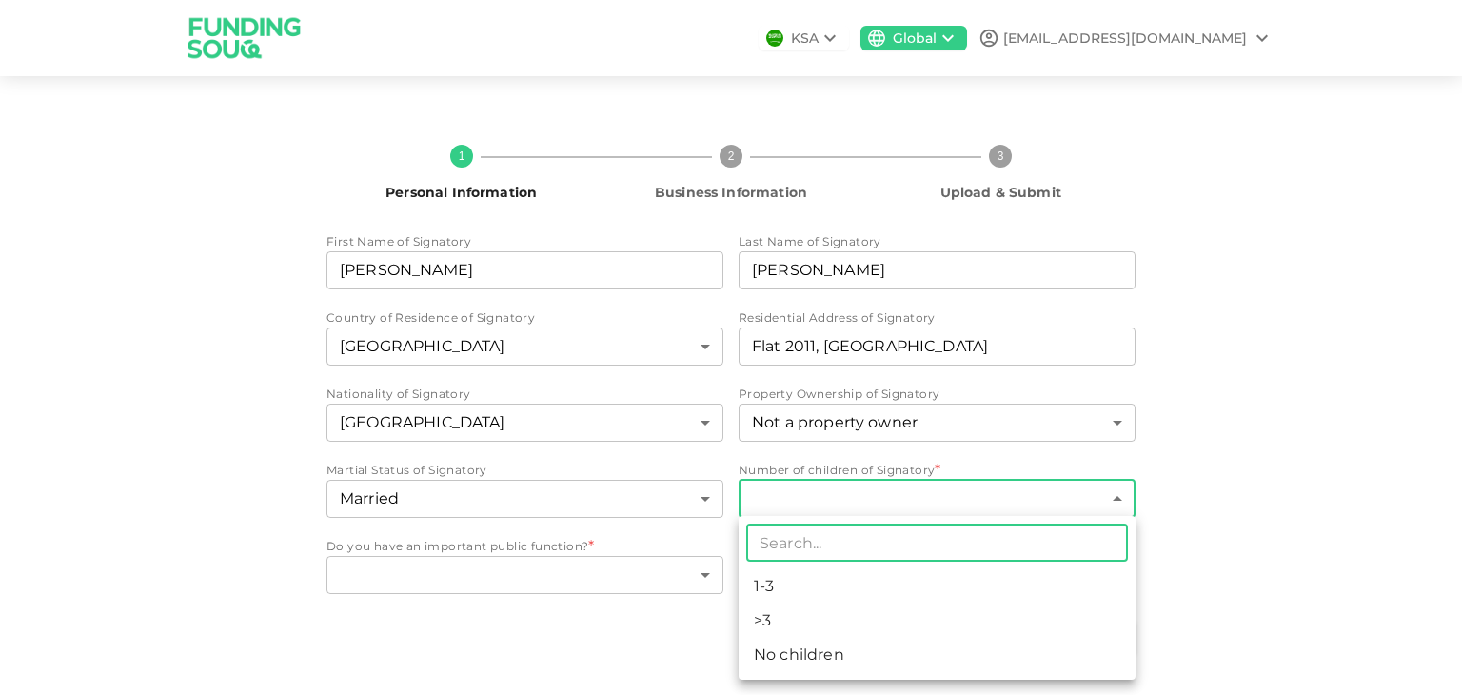
click at [811, 657] on li "No children" at bounding box center [937, 655] width 397 height 34
type input "3"
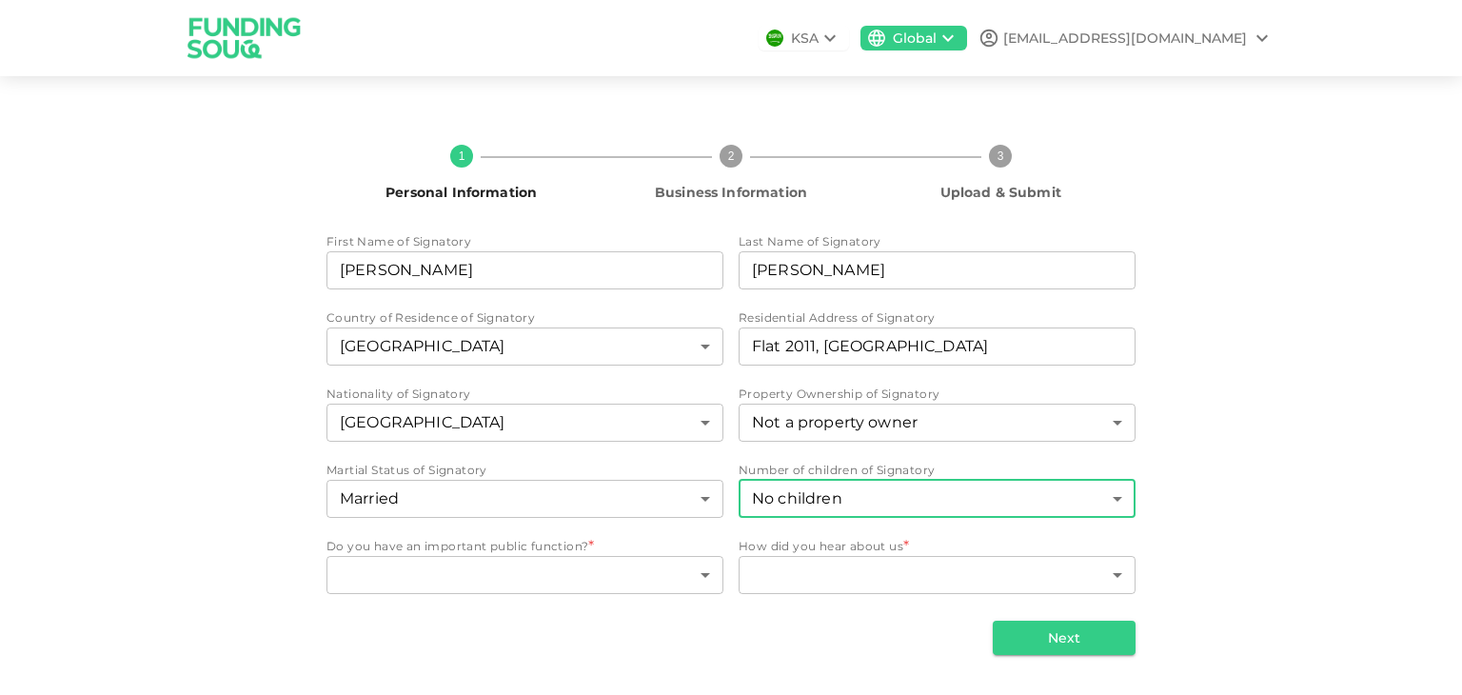
click at [861, 500] on body "Browse Stores Add to MyUS cart X Close YOU CAN SHOP HERE! Find the product you …" at bounding box center [731, 347] width 1462 height 695
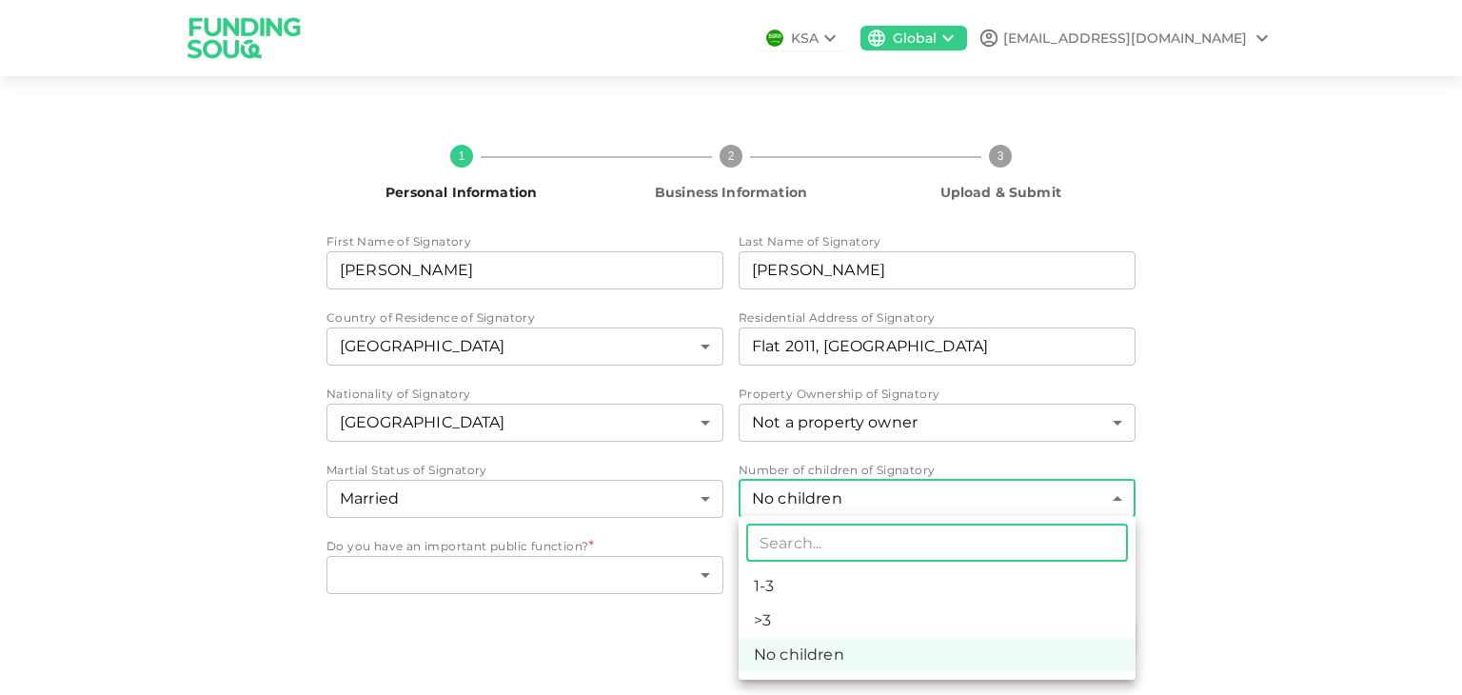
click at [703, 526] on div at bounding box center [731, 347] width 1462 height 695
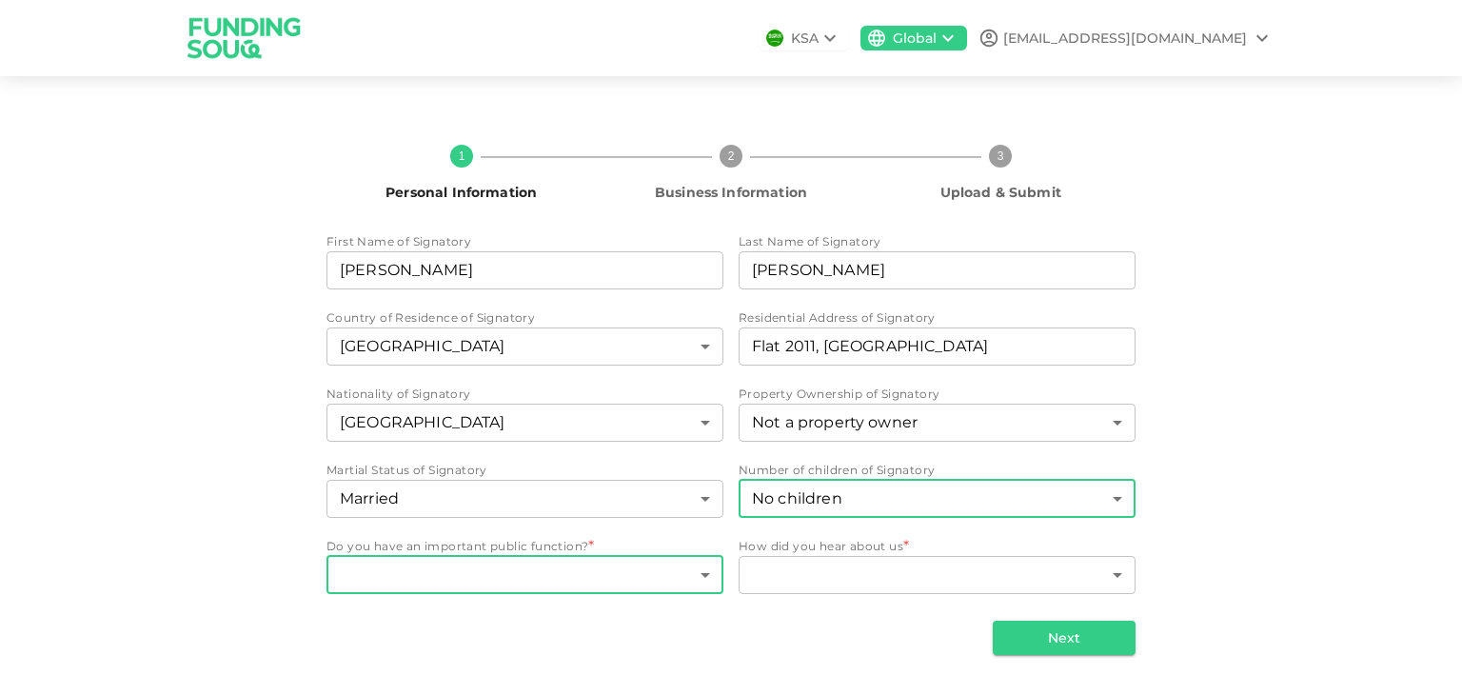
click at [603, 576] on body "Browse Stores Add to MyUS cart X Close YOU CAN SHOP HERE! Find the product you …" at bounding box center [731, 347] width 1462 height 695
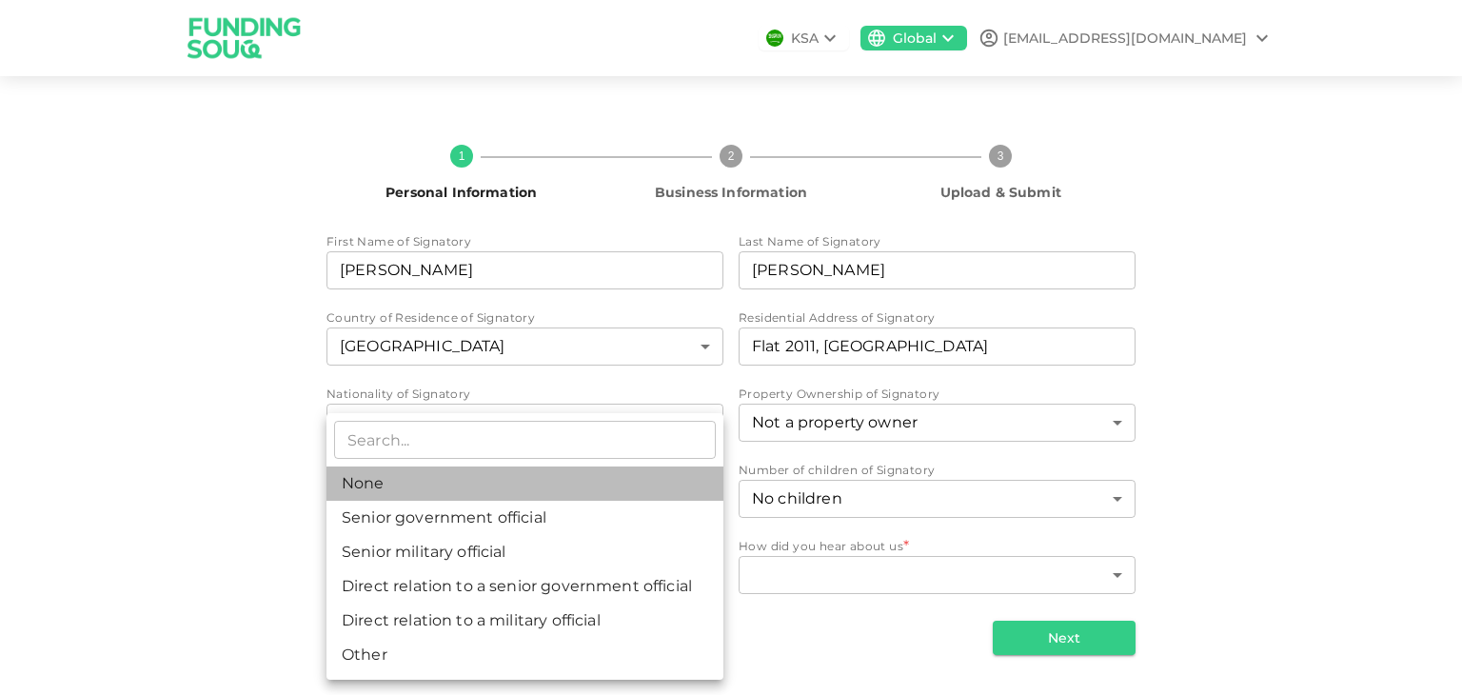
click at [525, 493] on li "None" at bounding box center [524, 483] width 397 height 34
type input "1"
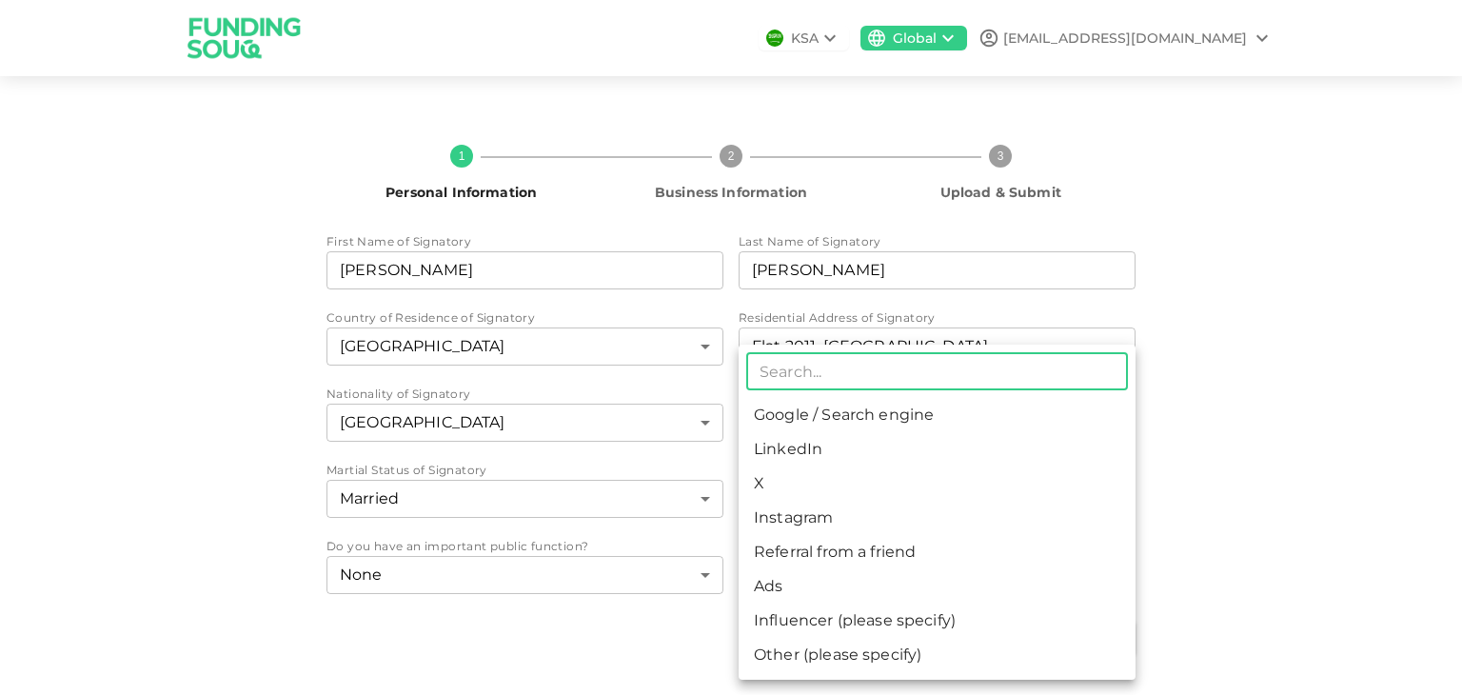
click at [830, 583] on body "Browse Stores Add to MyUS cart X Close YOU CAN SHOP HERE! Find the product you …" at bounding box center [731, 347] width 1462 height 695
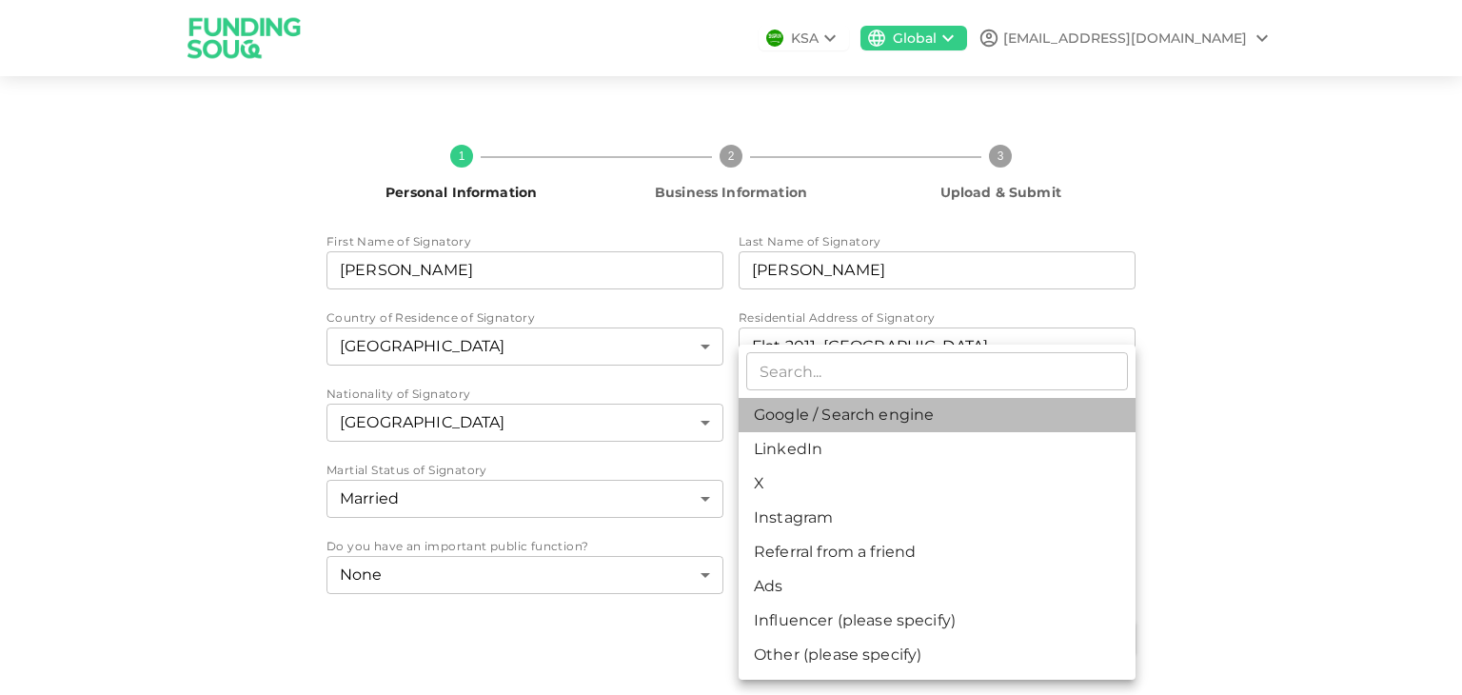
click at [830, 425] on li "Google / Search engine" at bounding box center [937, 415] width 397 height 34
type input "1"
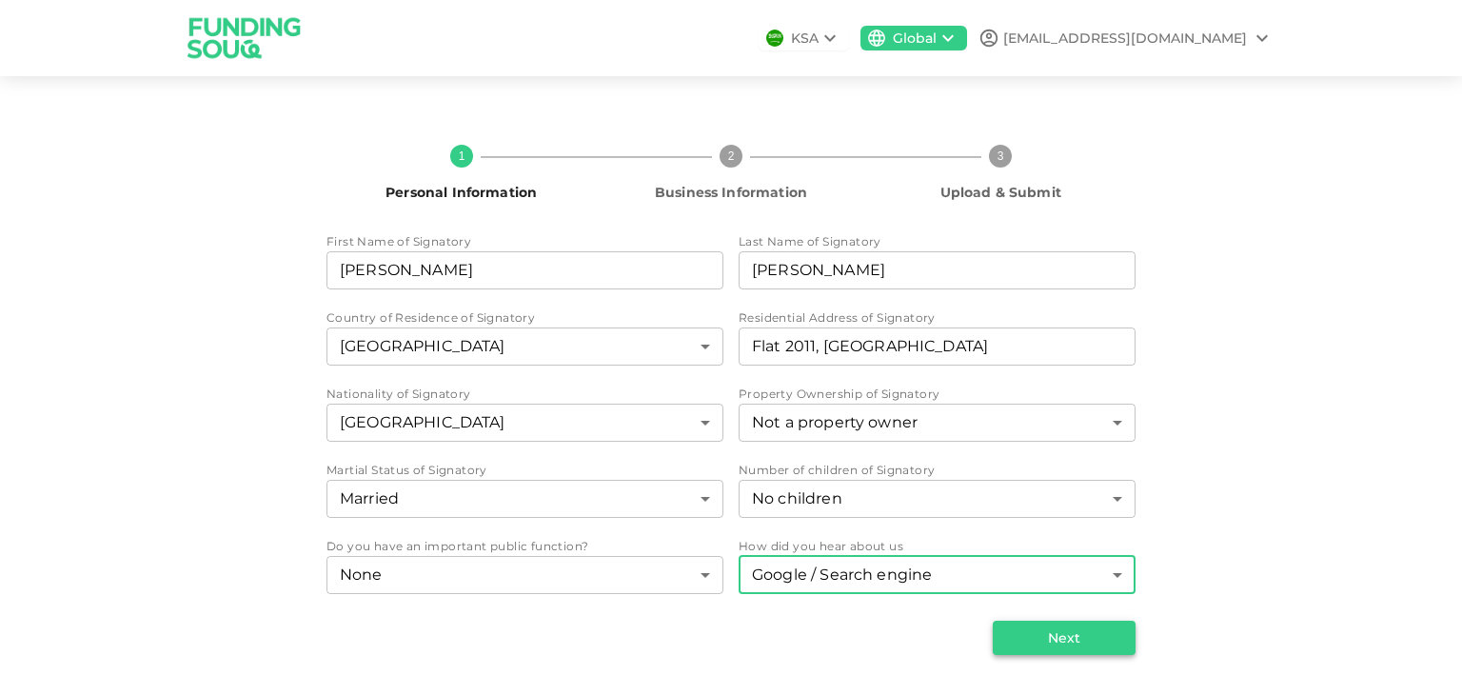
click at [1041, 641] on button "Next" at bounding box center [1064, 638] width 143 height 34
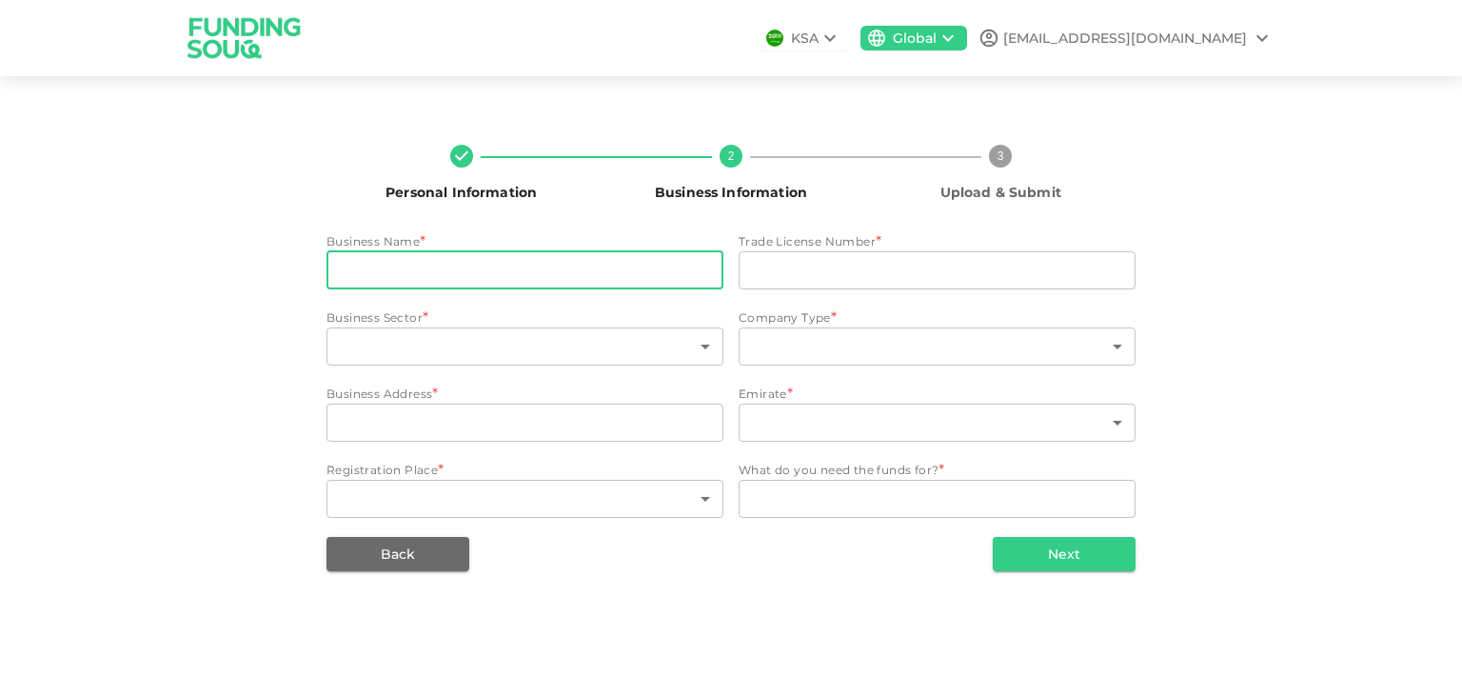
click at [471, 269] on input "businessName" at bounding box center [524, 270] width 397 height 38
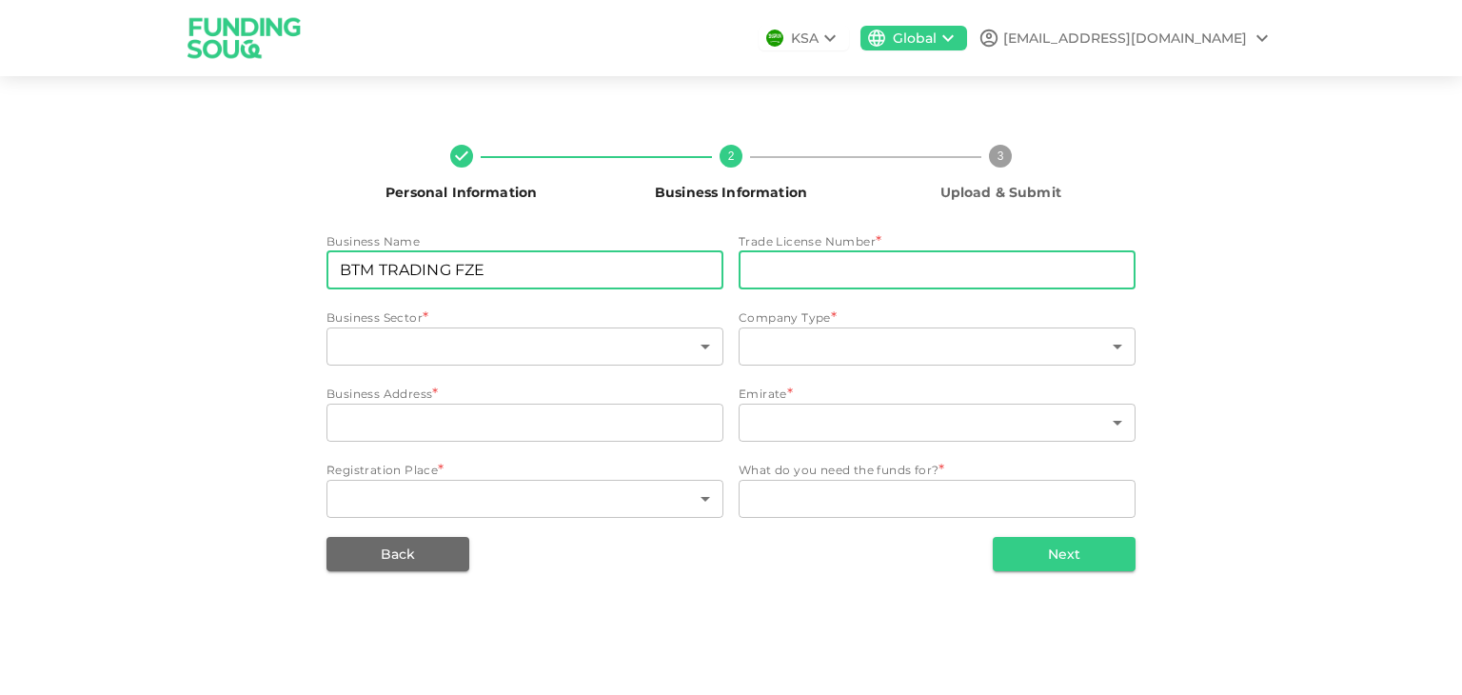
type input "BTM TRADING FZE"
click at [971, 273] on input "tradeLicenseNumber" at bounding box center [937, 270] width 397 height 38
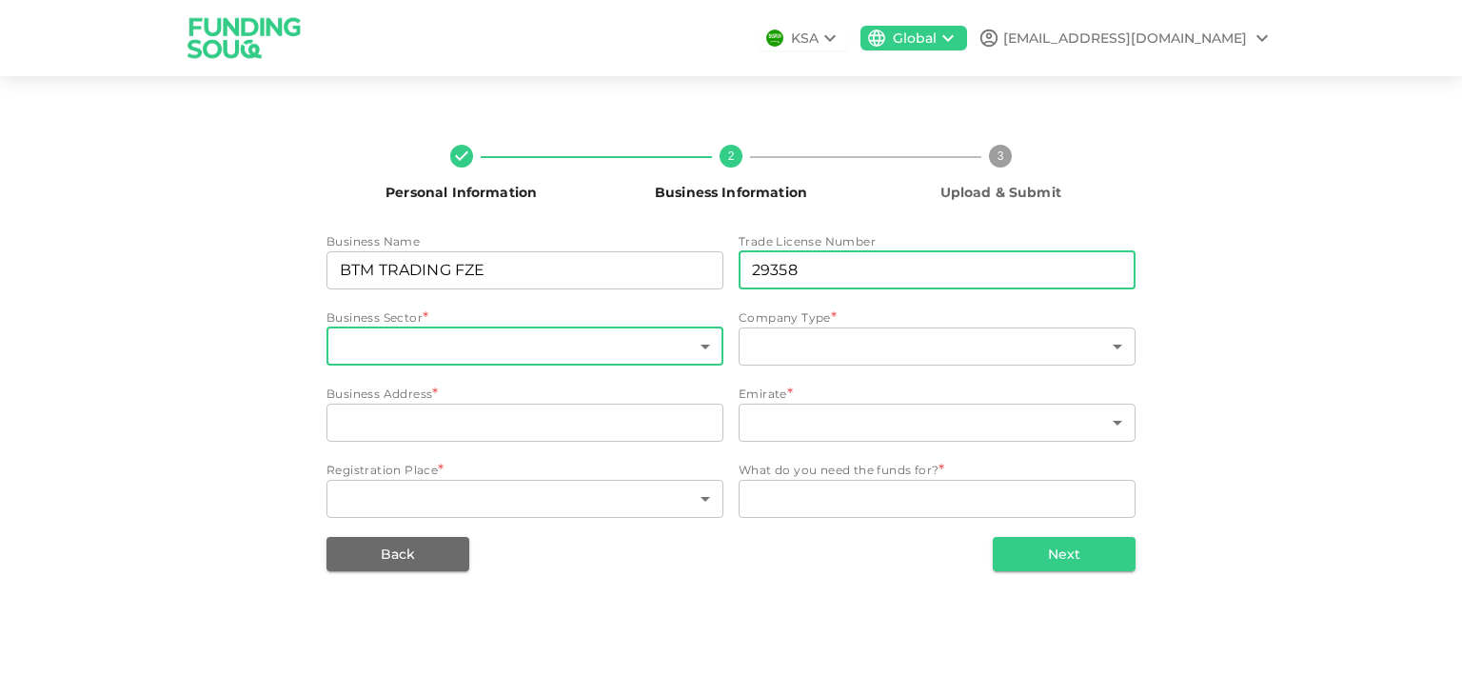
type input "29358"
click at [379, 359] on body "Browse Stores Add to MyUS cart X Close YOU CAN SHOP HERE! Find the product you …" at bounding box center [731, 347] width 1462 height 695
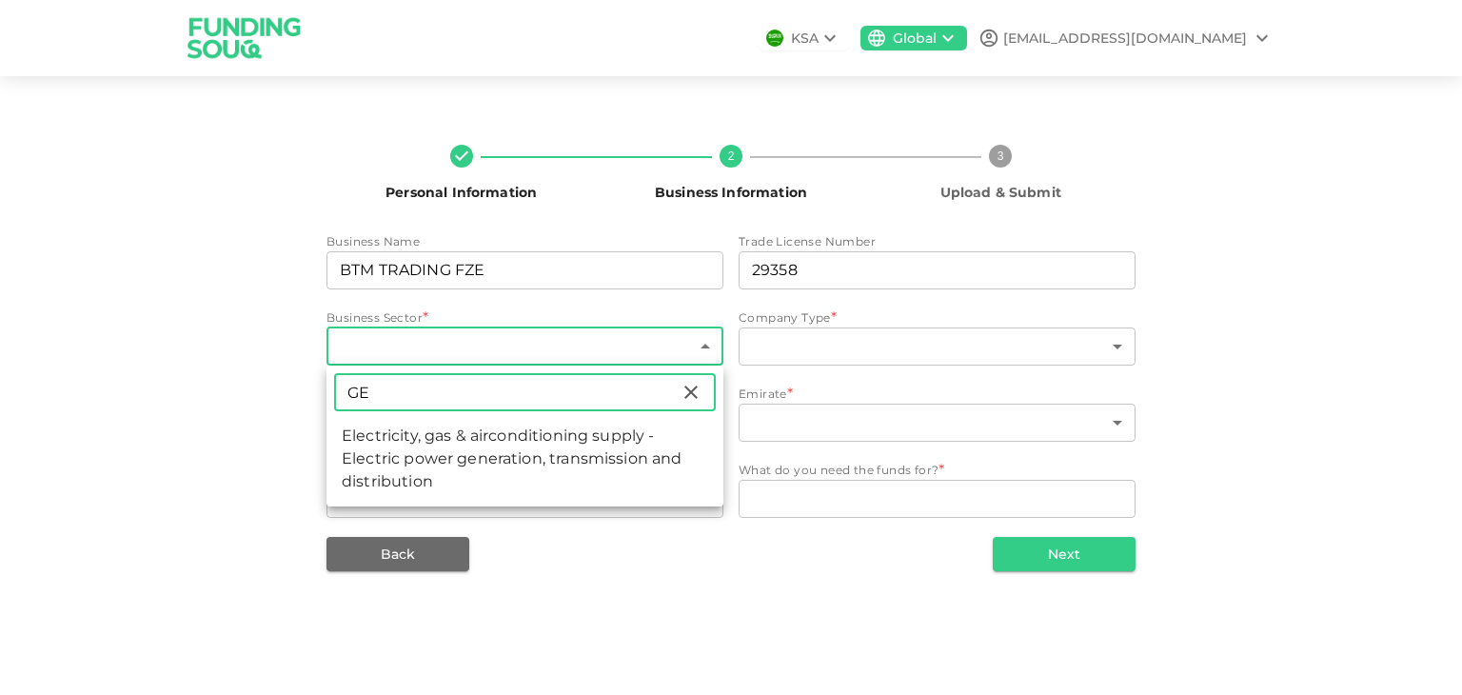
type input "G"
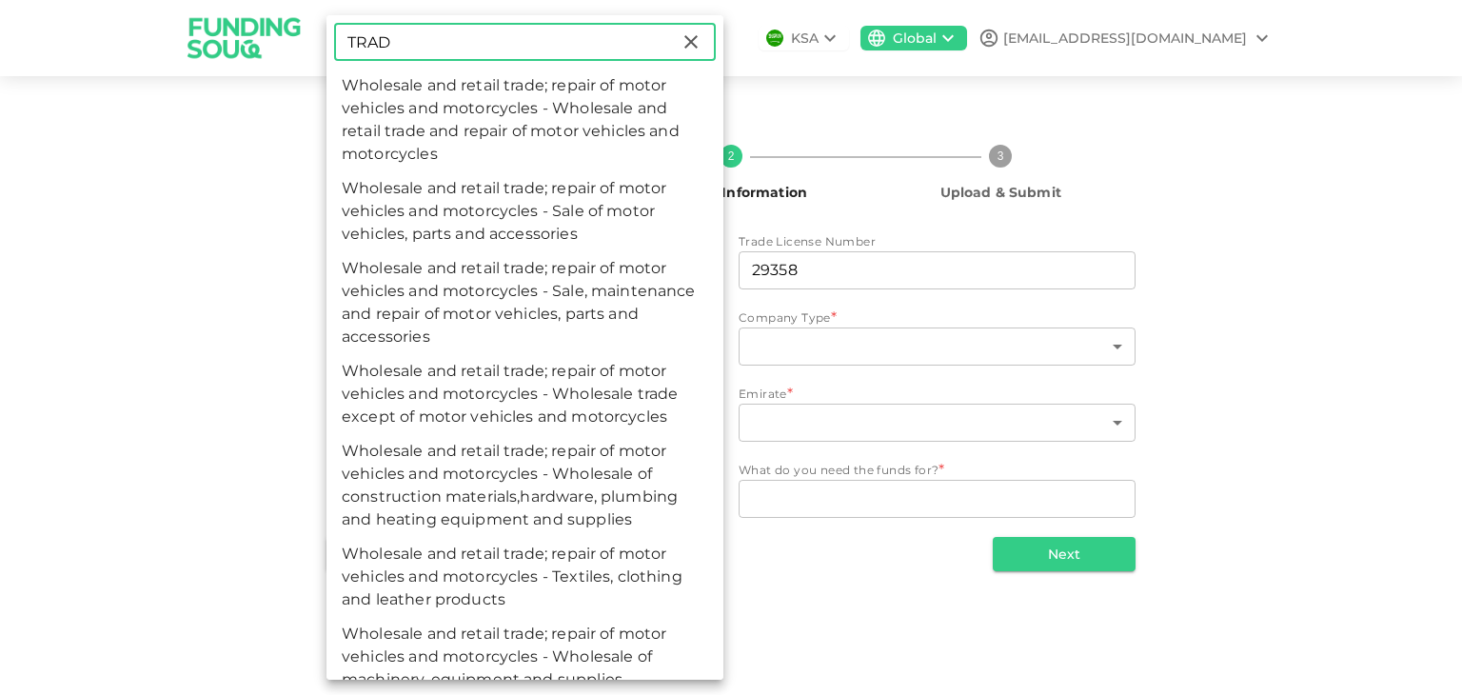
type input "TRAD"
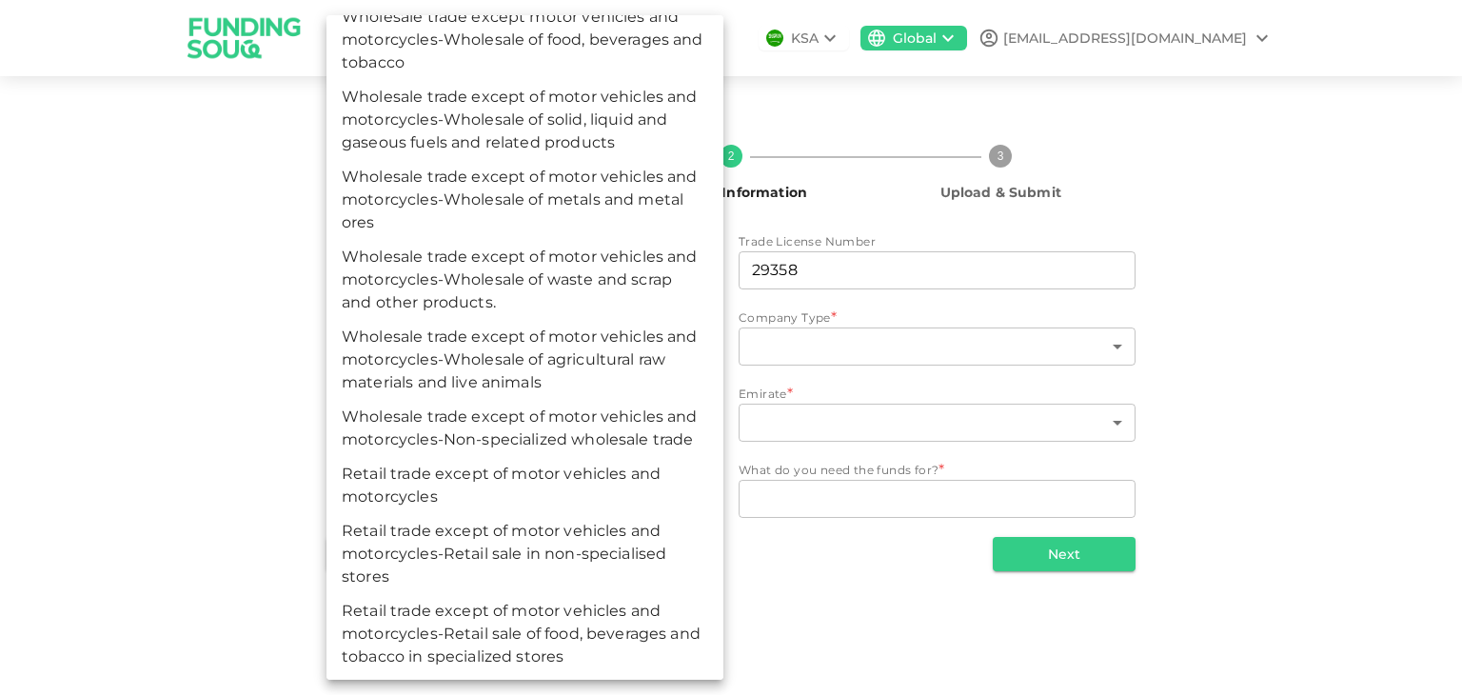
scroll to position [2250, 0]
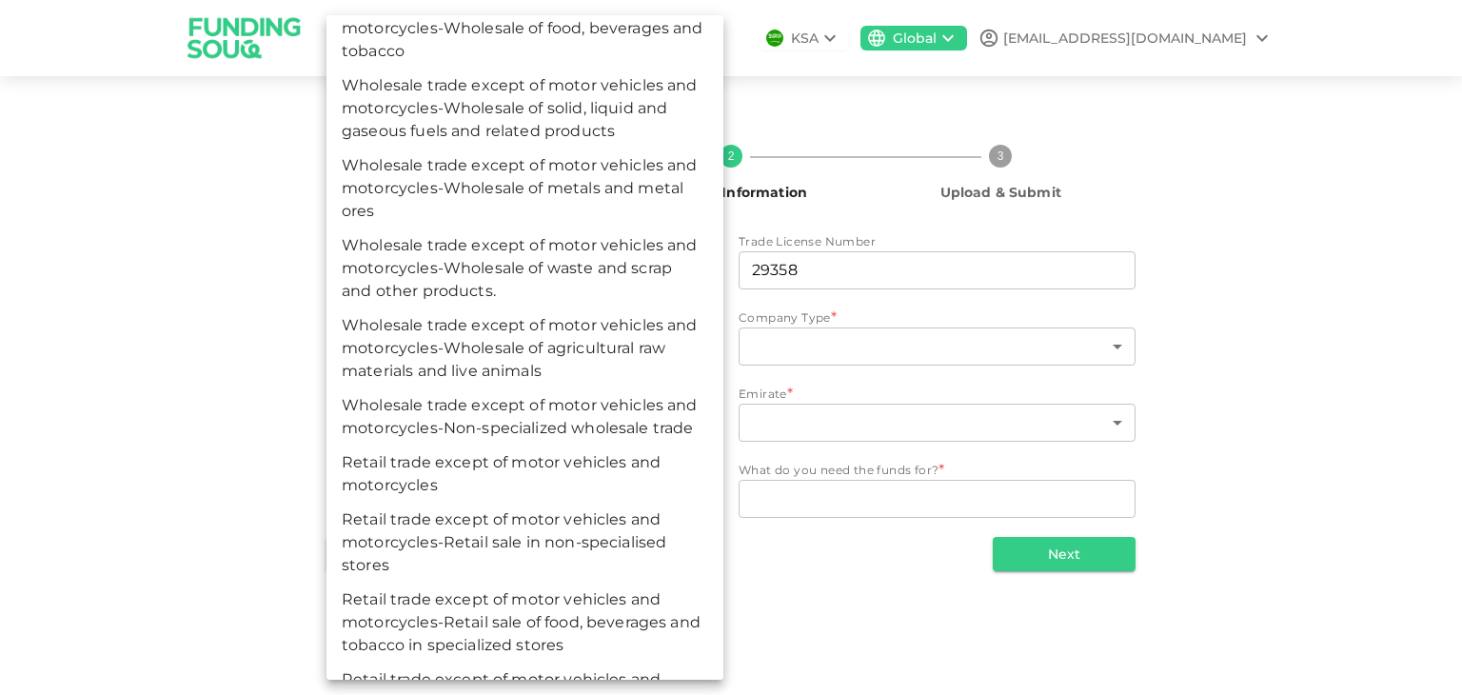
click at [549, 445] on li "Wholesale trade except of motor vehicles and motorcycles-Non-specialized wholes…" at bounding box center [524, 416] width 397 height 57
type input "150"
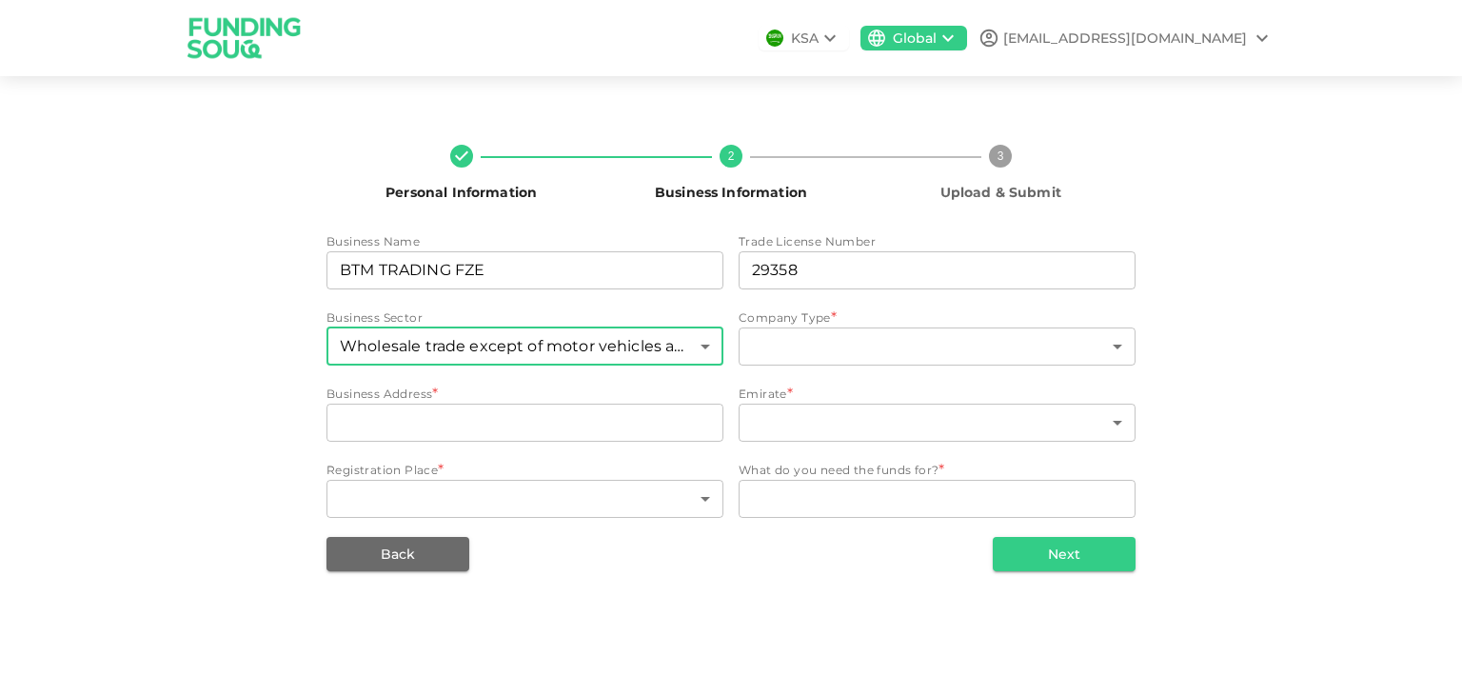
scroll to position [1359, 0]
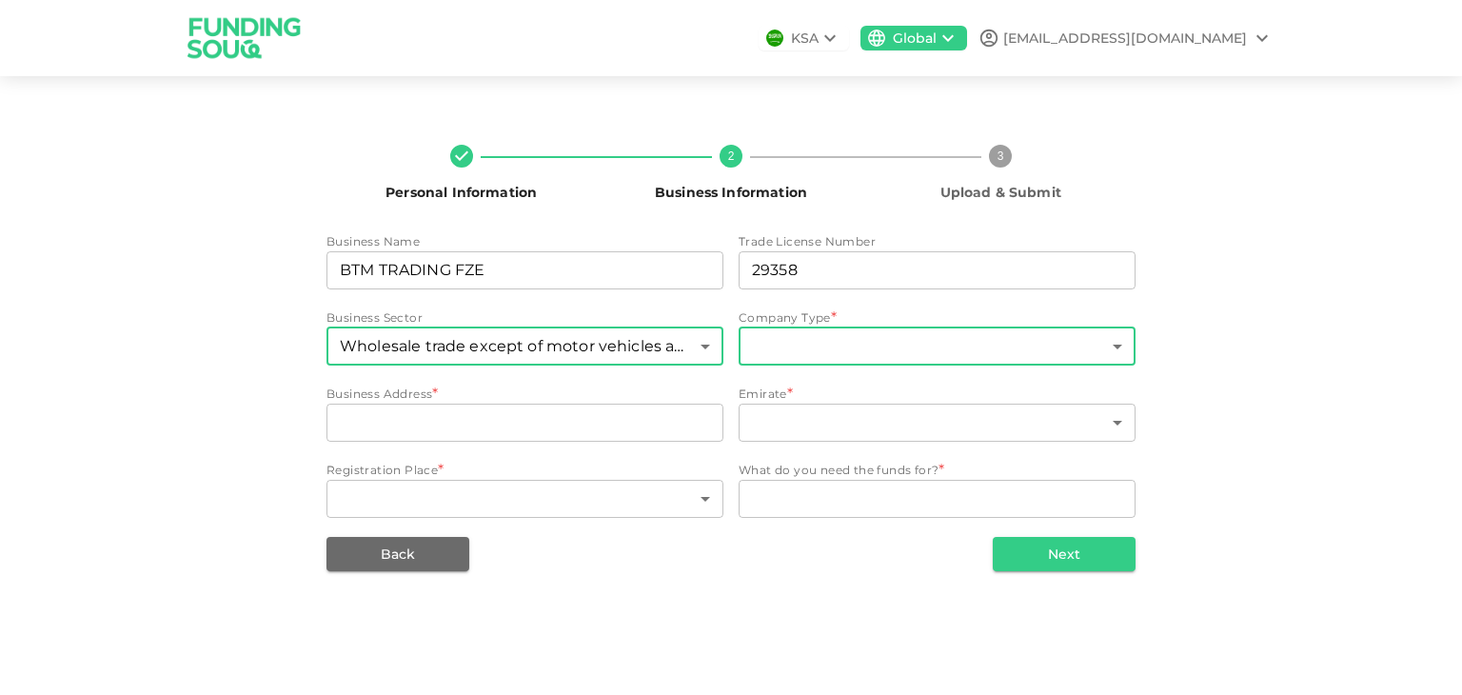
click at [819, 347] on body "Browse Stores Add to MyUS cart X Close YOU CAN SHOP HERE! Find the product you …" at bounding box center [731, 347] width 1462 height 695
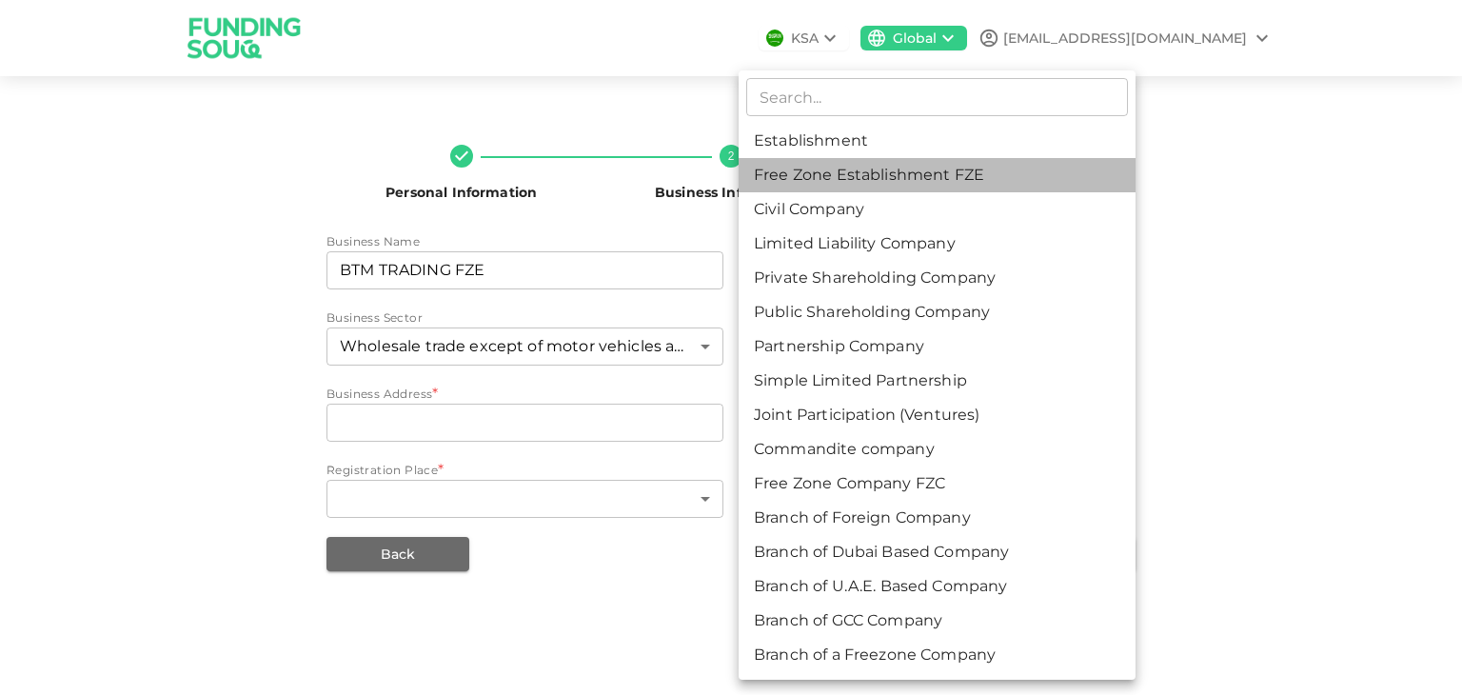
click at [894, 177] on li "Free Zone Establishment FZE" at bounding box center [937, 175] width 397 height 34
type input "2"
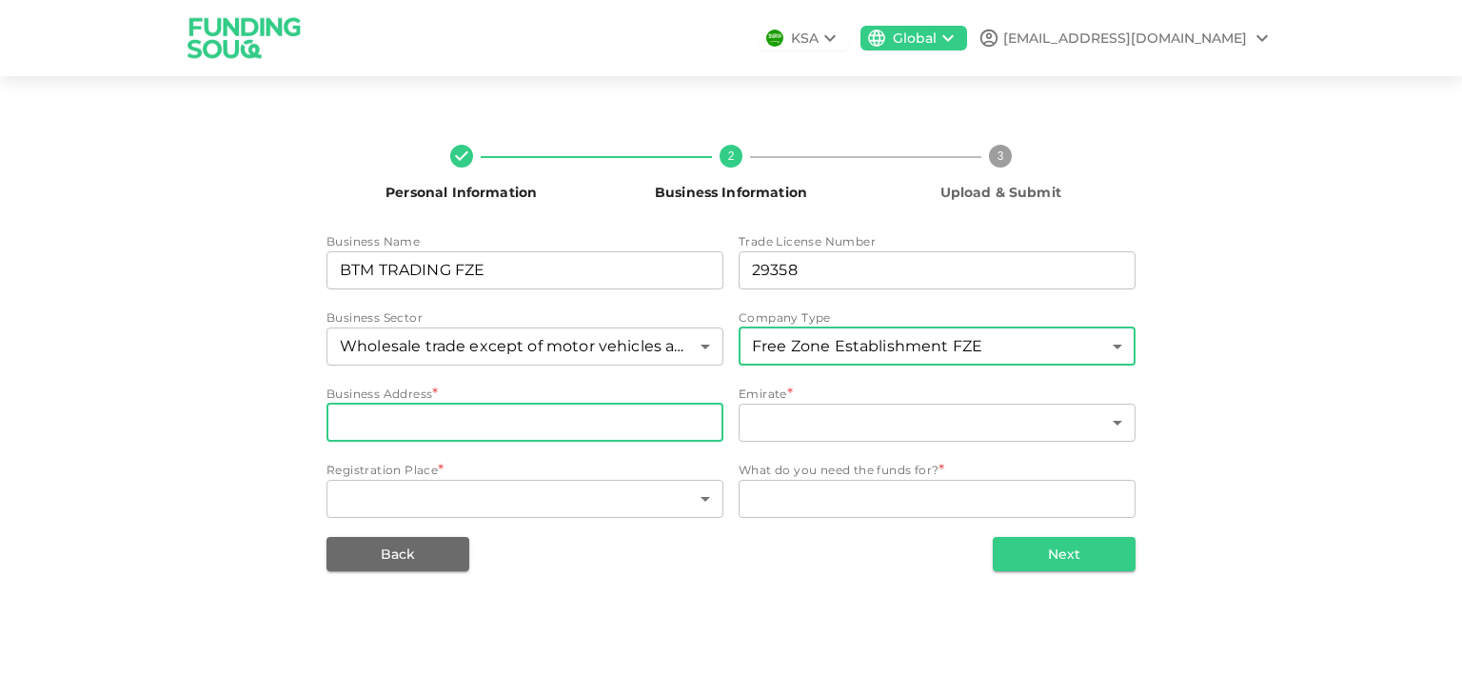
click at [598, 425] on input "businessAddress" at bounding box center [524, 423] width 397 height 38
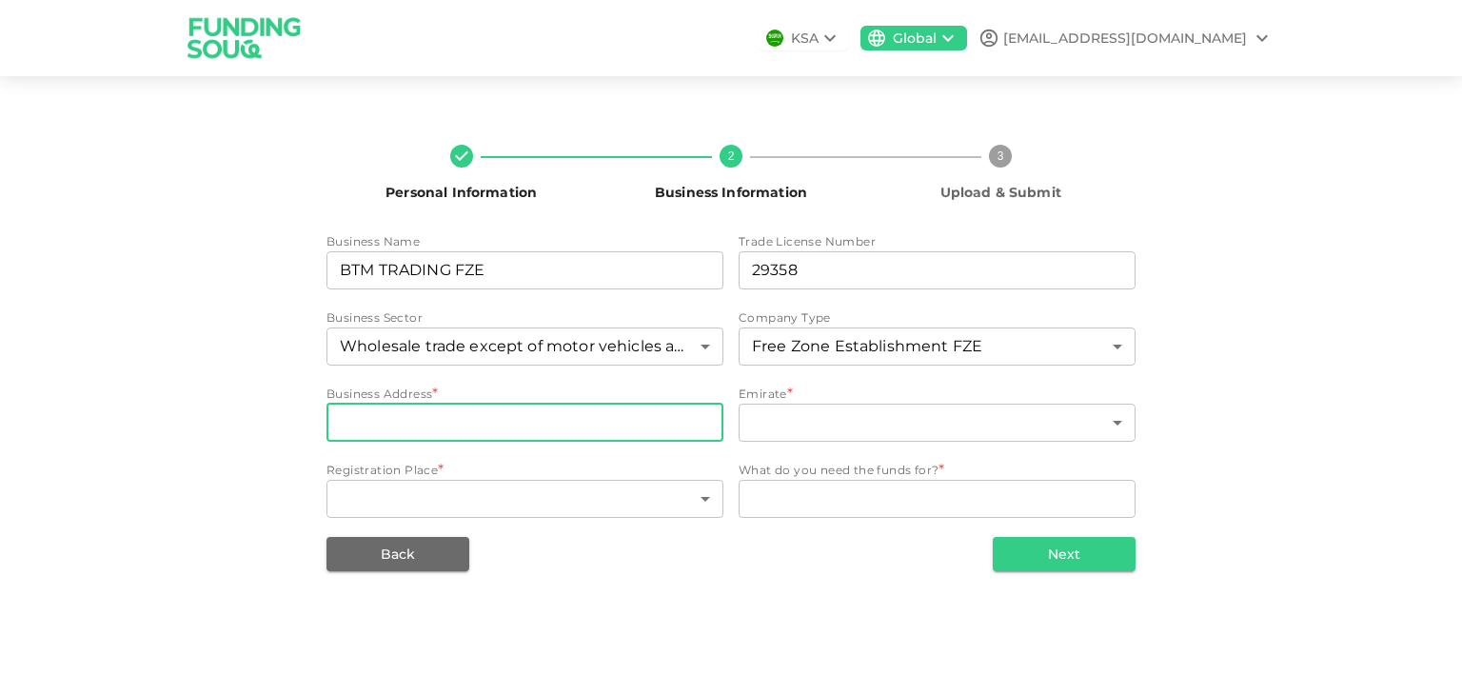
click at [628, 421] on input "businessAddress" at bounding box center [524, 423] width 397 height 38
click at [580, 425] on input "businessAddress" at bounding box center [524, 423] width 397 height 38
paste input "B.C. 1304166"
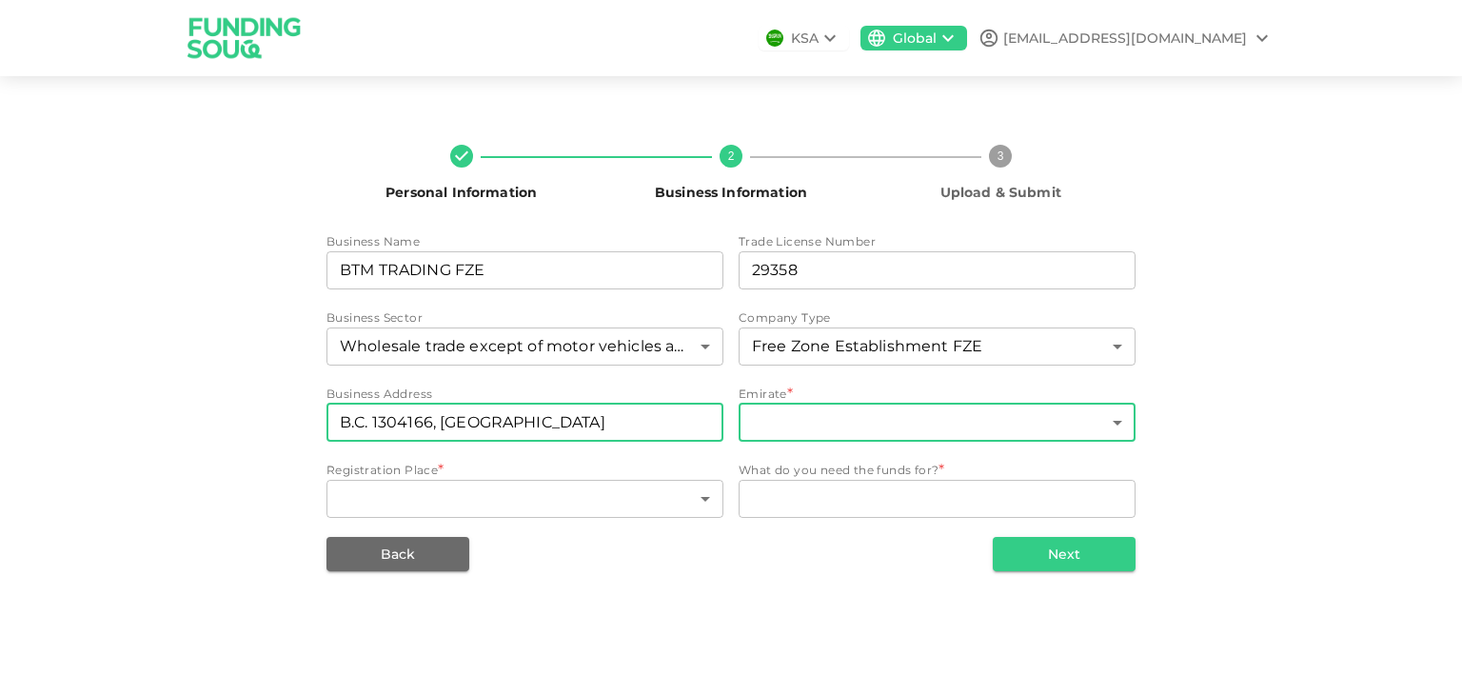
type input "B.C. 1304166, [GEOGRAPHIC_DATA]"
click at [851, 431] on body "Browse Stores Add to MyUS cart X Close YOU CAN SHOP HERE! Find the product you …" at bounding box center [731, 347] width 1462 height 695
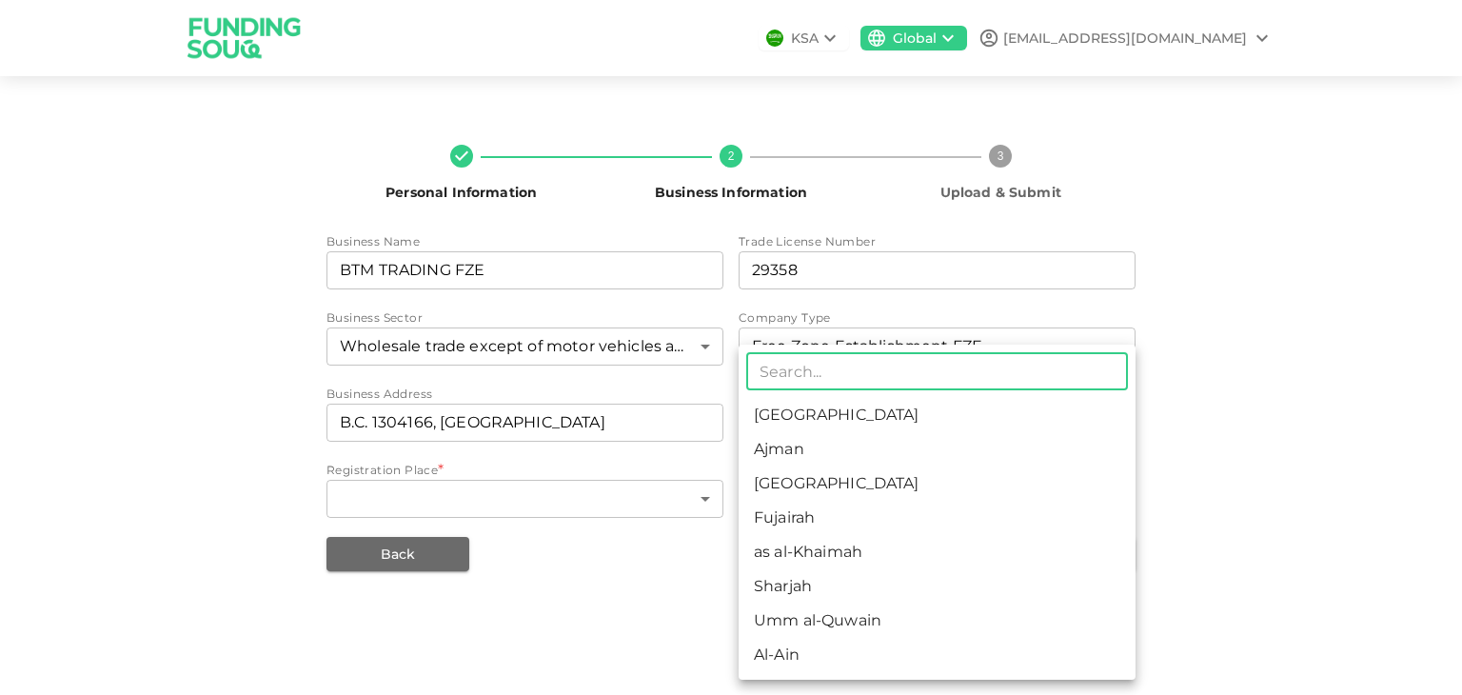
click at [806, 450] on li "Ajman" at bounding box center [937, 449] width 397 height 34
type input "2"
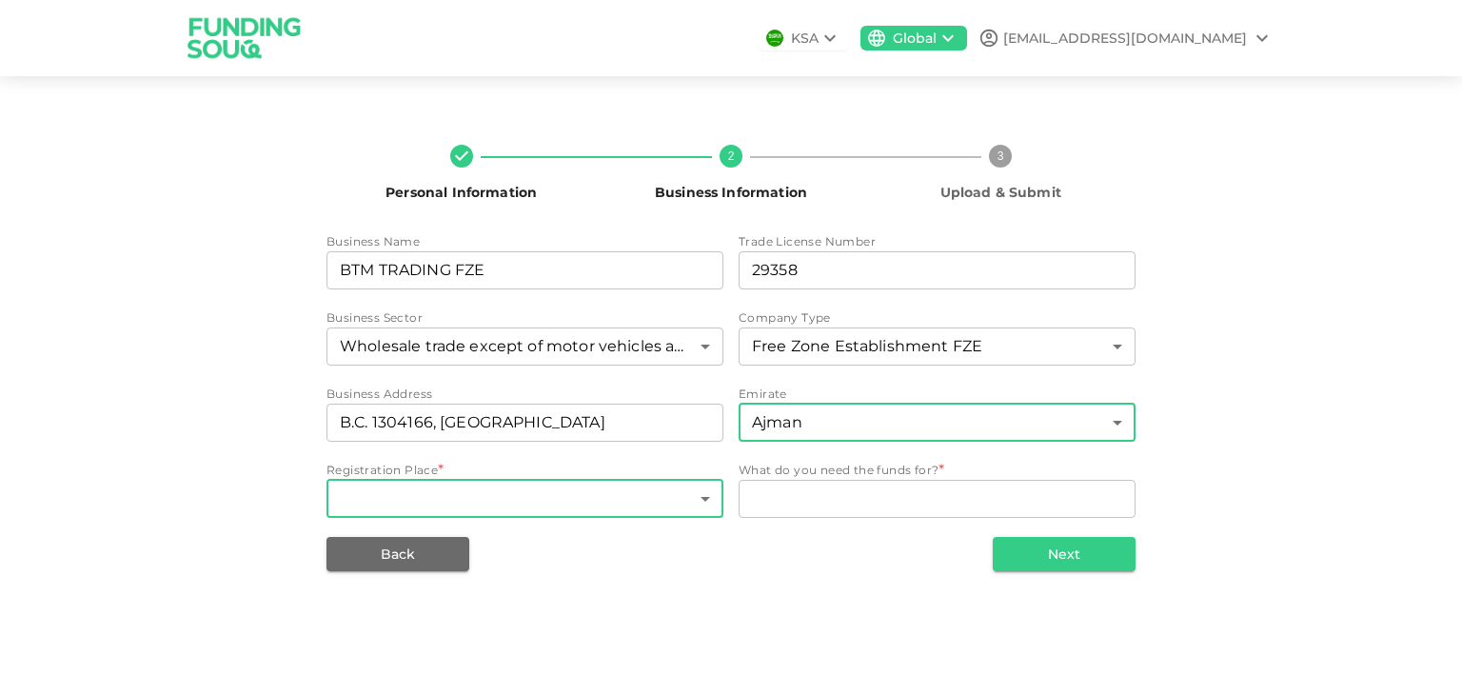
click at [552, 496] on body "Browse Stores Add to MyUS cart X Close YOU CAN SHOP HERE! Find the product you …" at bounding box center [731, 347] width 1462 height 695
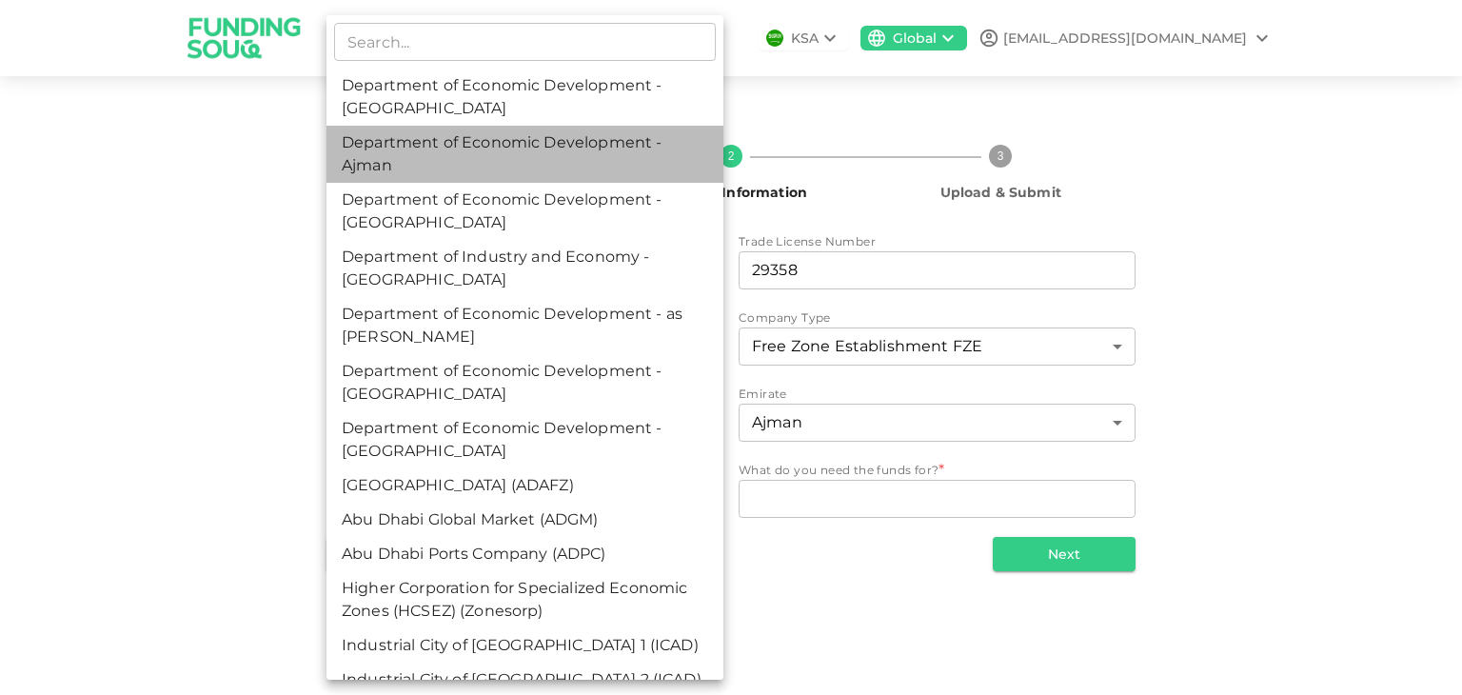
click at [549, 165] on li "Department of Economic Development - Ajman" at bounding box center [524, 154] width 397 height 57
type input "2"
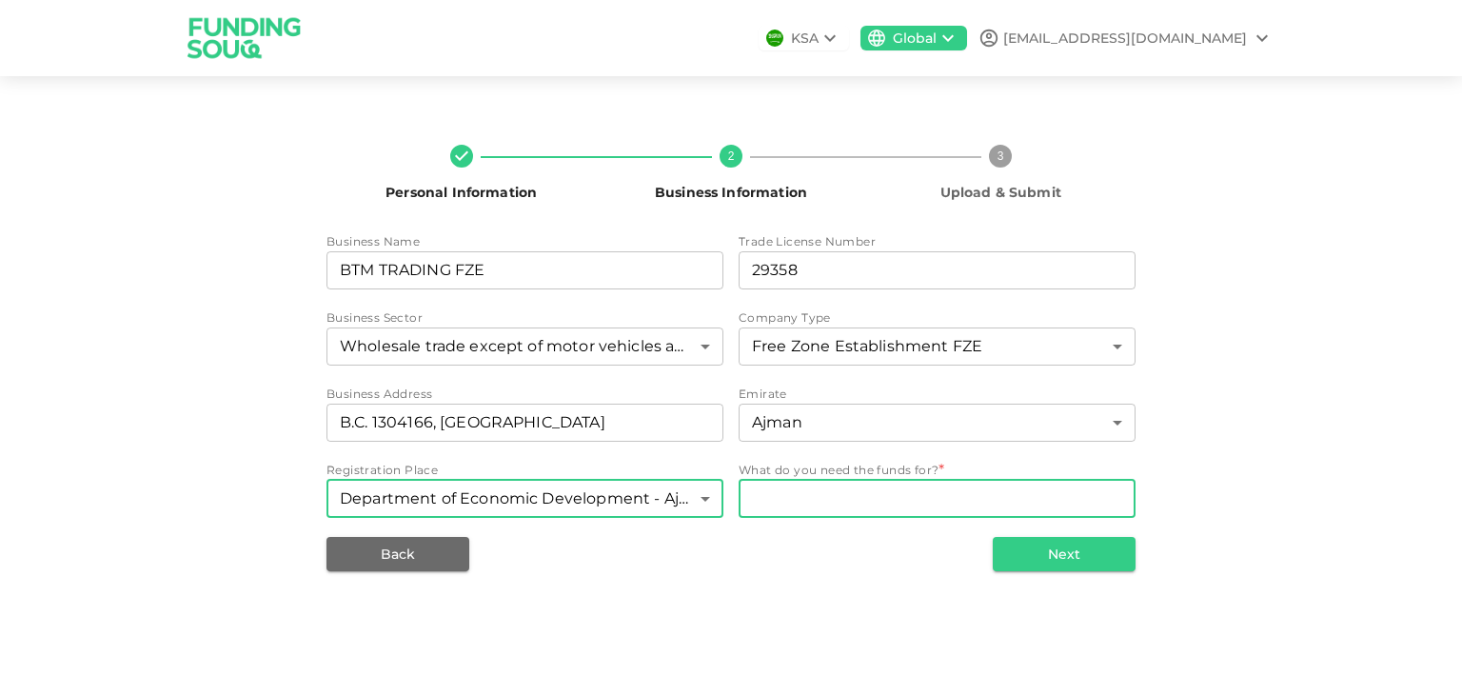
click at [858, 492] on textarea "WhatDoYouNeedFundsFor" at bounding box center [937, 498] width 370 height 22
type textarea "p"
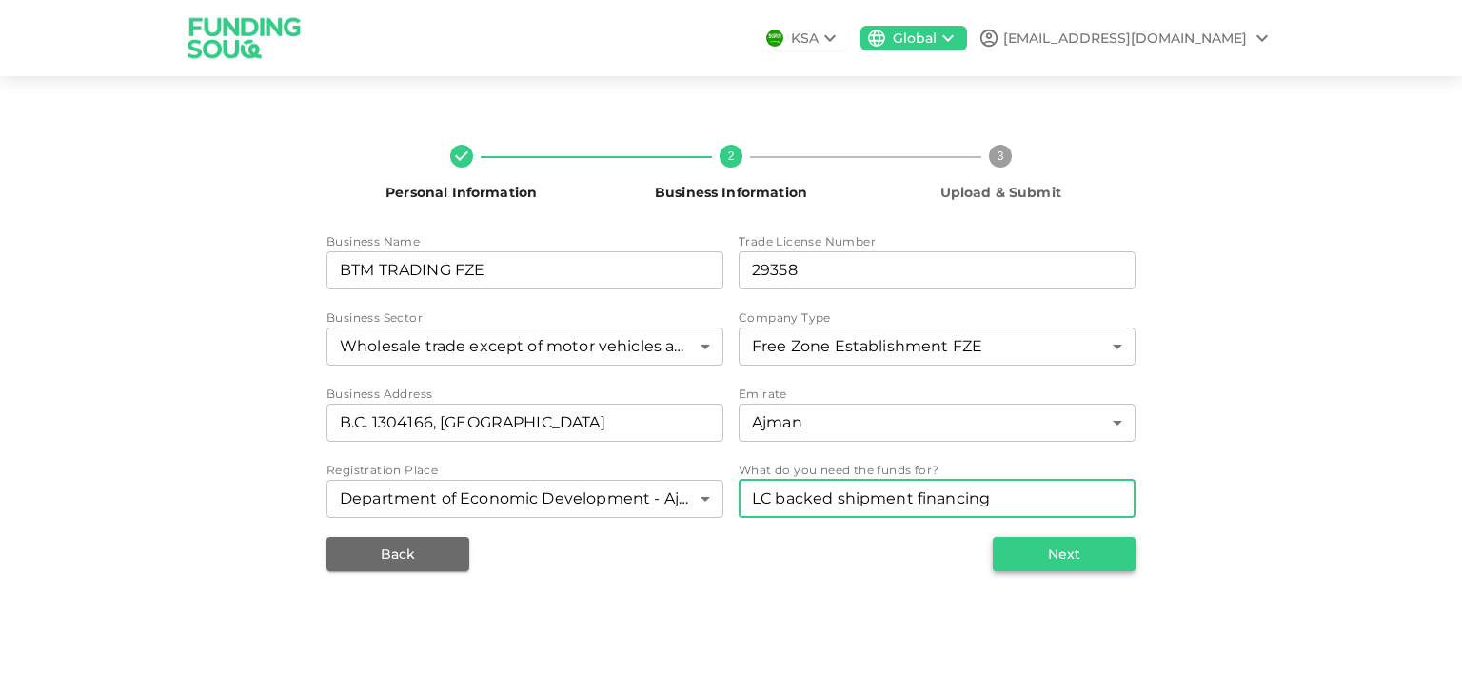
type textarea "LC backed shipment financing"
click at [1077, 555] on button "Next" at bounding box center [1064, 554] width 143 height 34
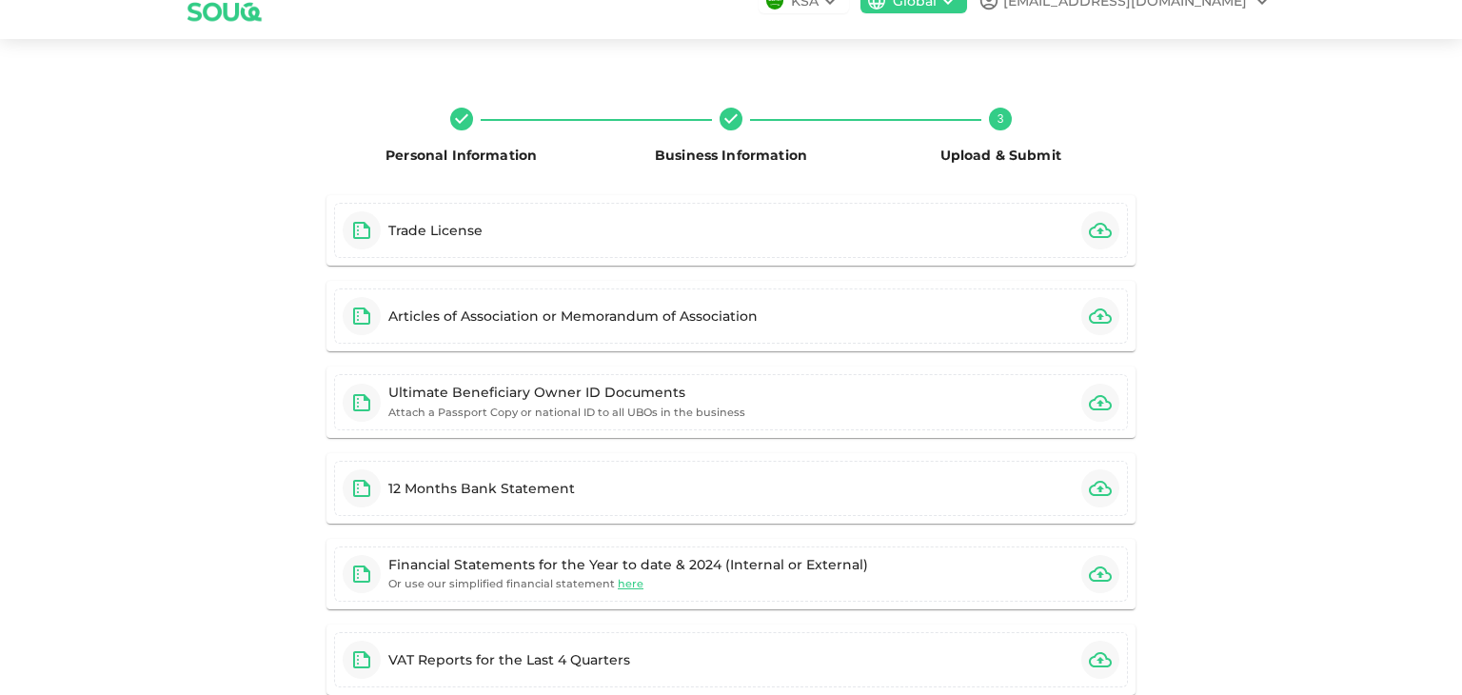
scroll to position [54, 0]
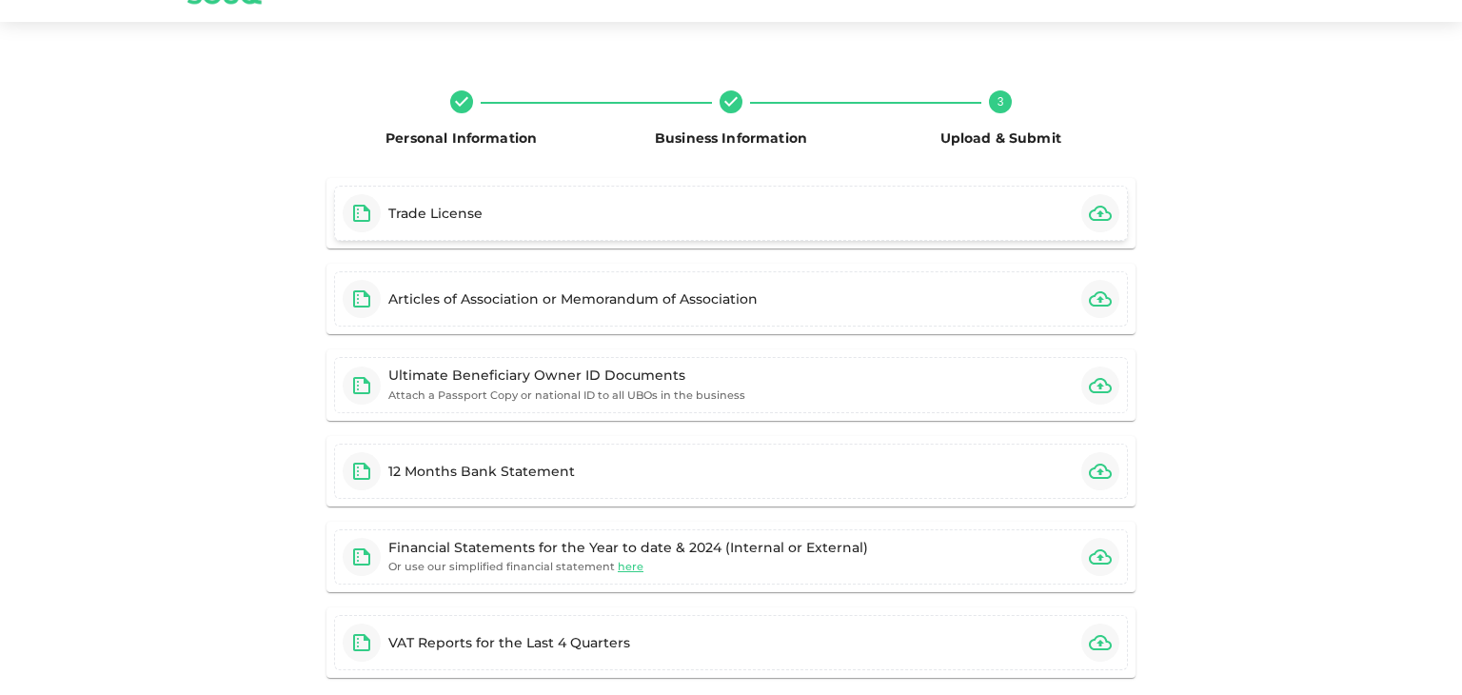
click at [1089, 207] on icon "button" at bounding box center [1100, 213] width 23 height 15
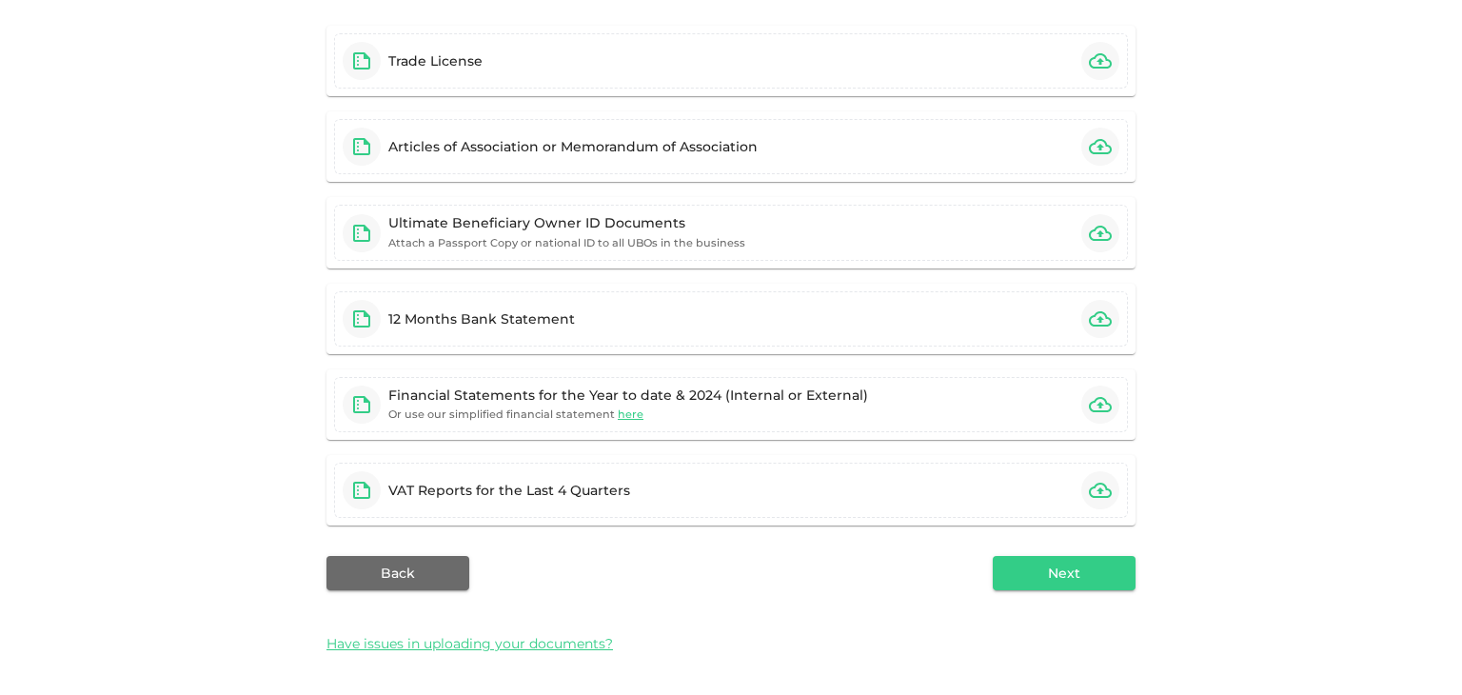
scroll to position [0, 0]
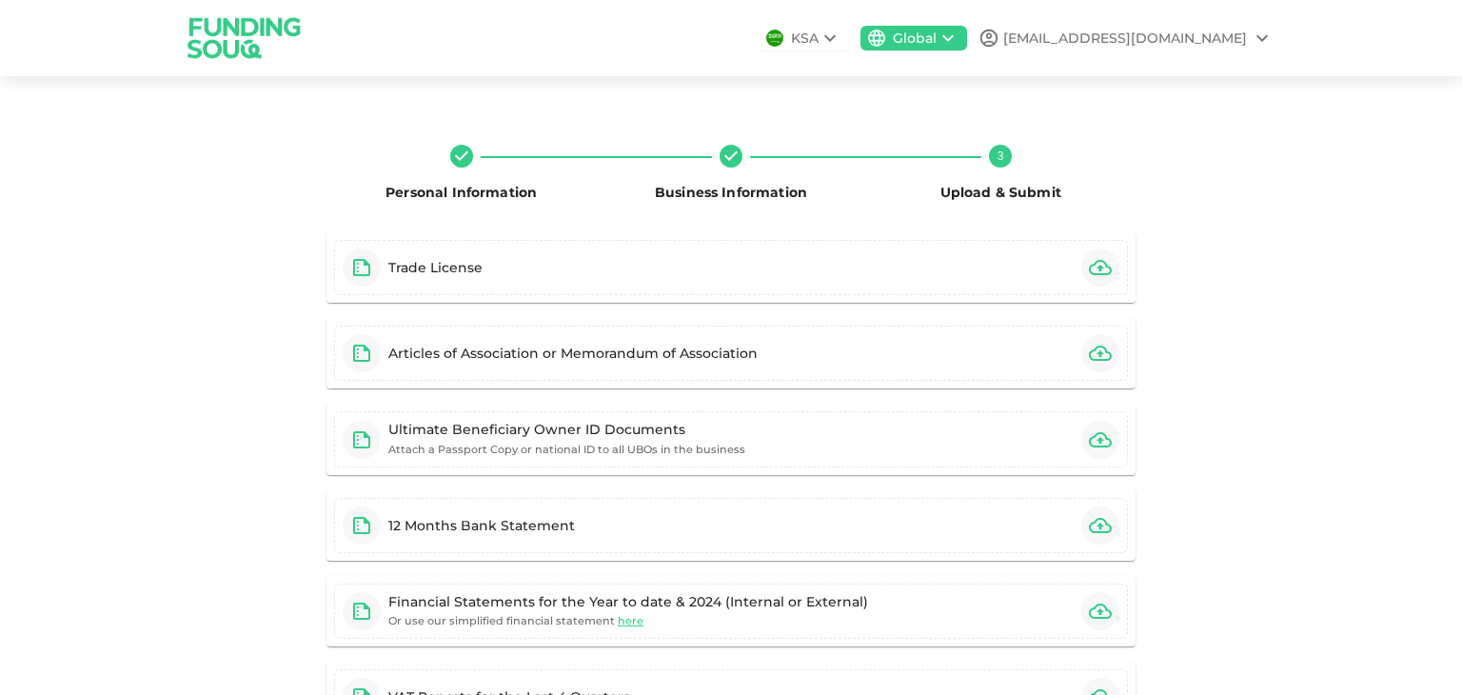
click at [1211, 35] on div "[EMAIL_ADDRESS][DOMAIN_NAME]" at bounding box center [1125, 39] width 244 height 20
click at [1140, 88] on div "Sign Out" at bounding box center [1146, 85] width 61 height 19
